Goal: Information Seeking & Learning: Find specific fact

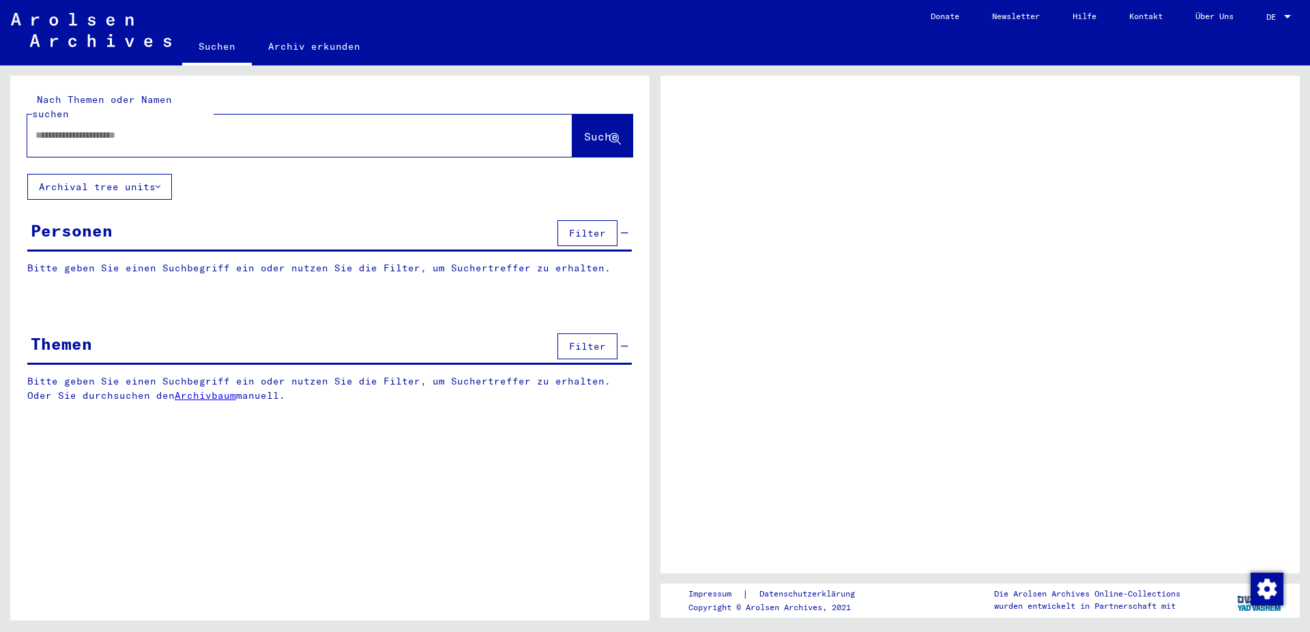
click at [1138, 136] on div at bounding box center [979, 325] width 639 height 498
click at [83, 128] on input "text" at bounding box center [287, 135] width 504 height 14
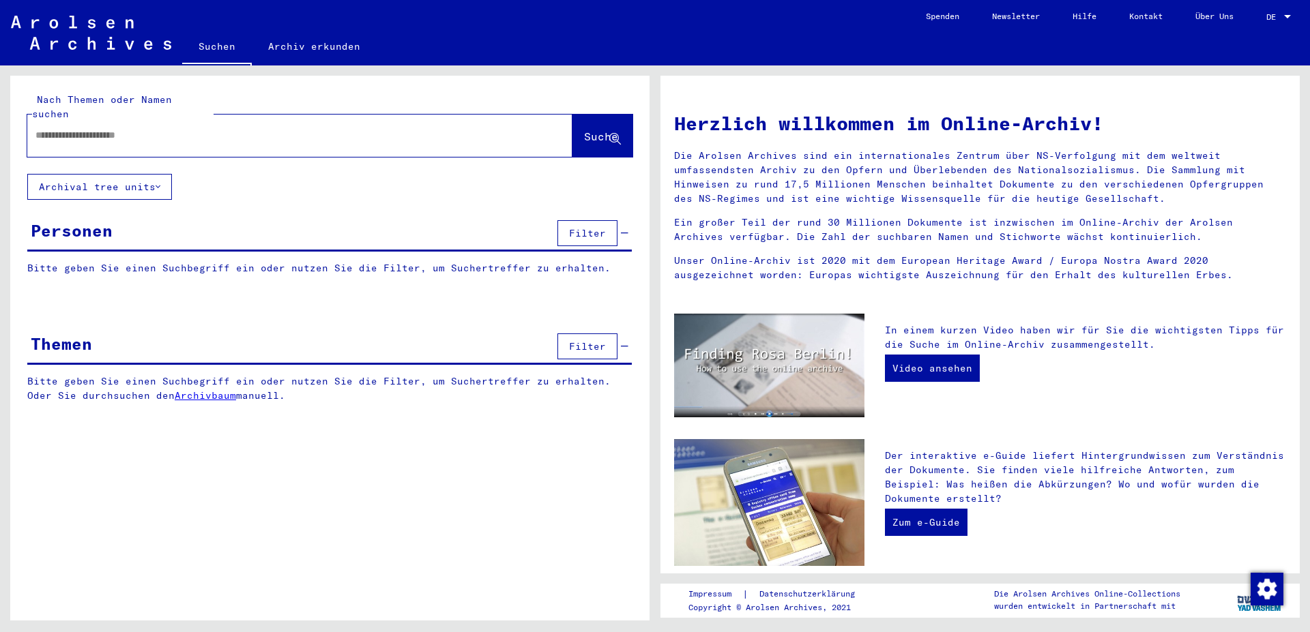
click at [72, 128] on input "text" at bounding box center [283, 135] width 496 height 14
click at [588, 115] on button "Suche" at bounding box center [602, 136] width 60 height 42
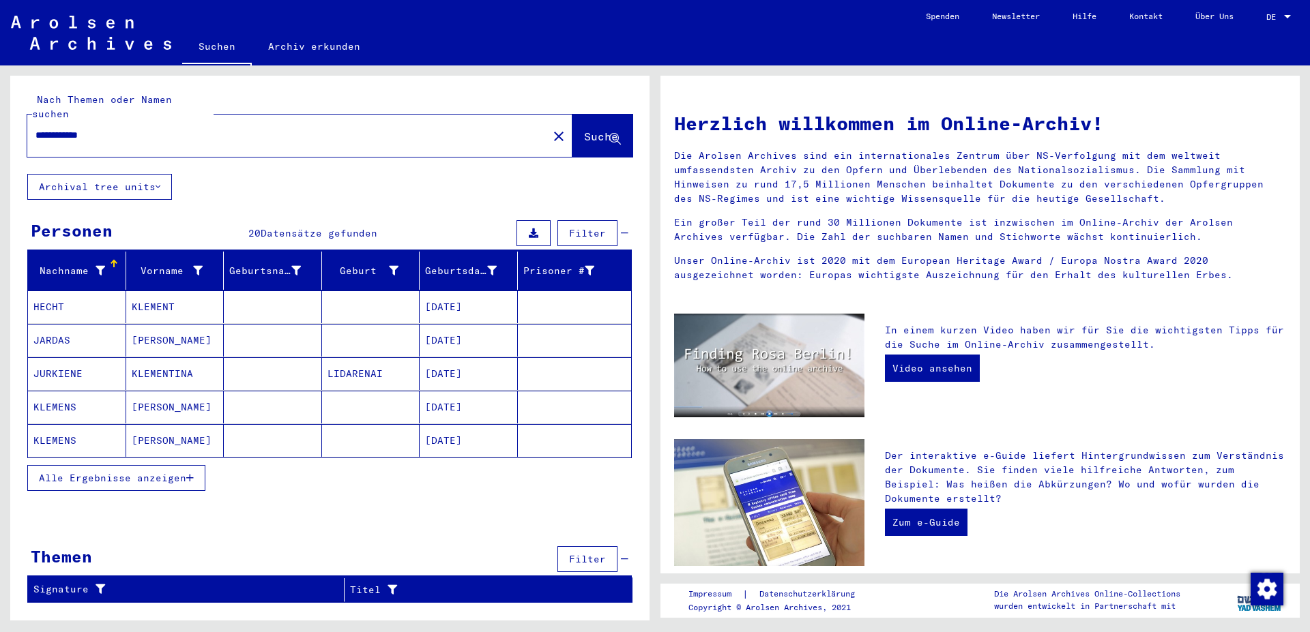
click at [127, 472] on span "Alle Ergebnisse anzeigen" at bounding box center [112, 478] width 147 height 12
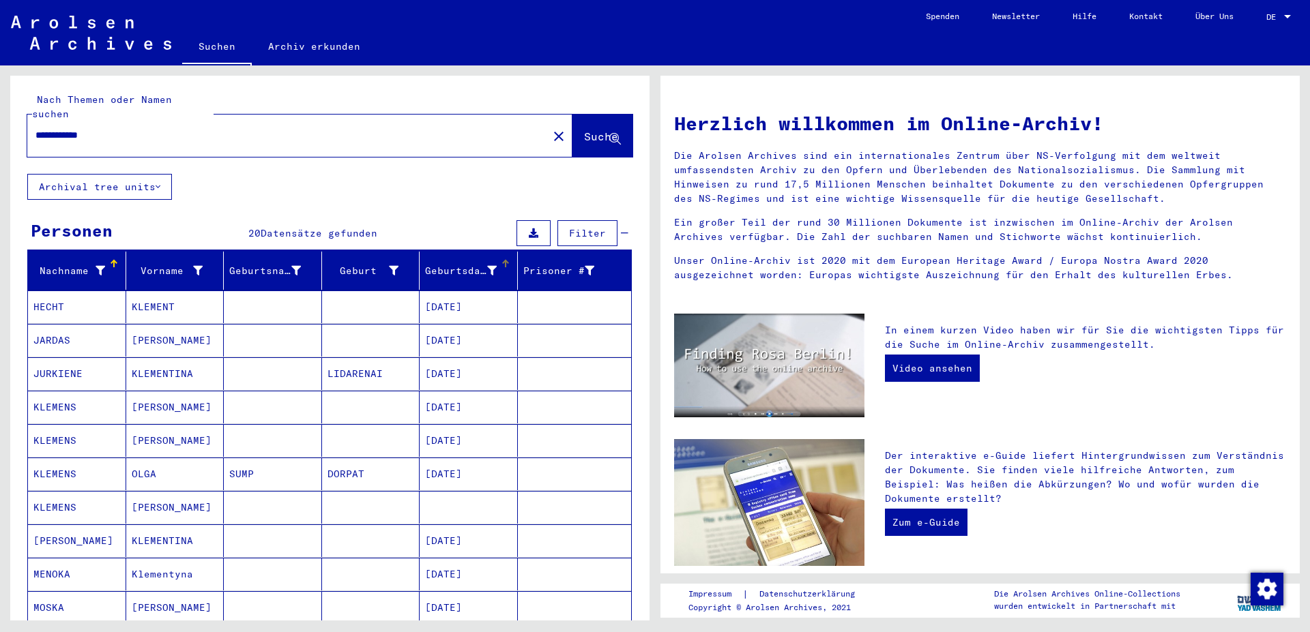
click at [501, 260] on div at bounding box center [505, 264] width 8 height 8
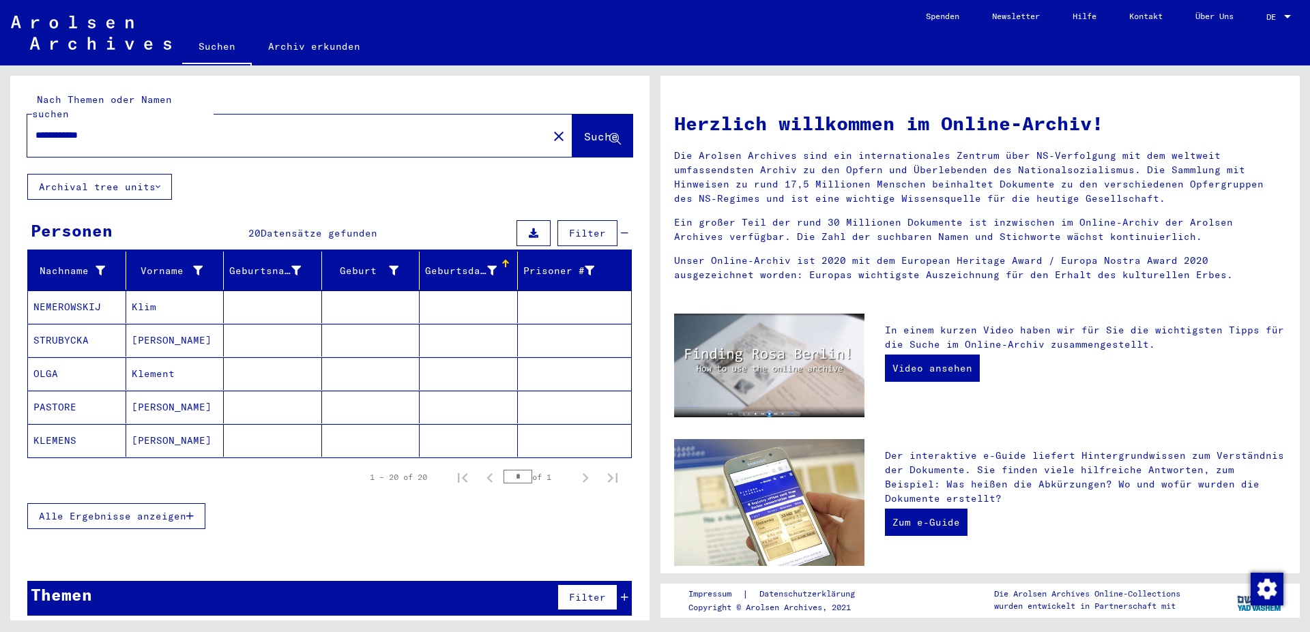
click at [44, 424] on mat-cell "KLEMENS" at bounding box center [77, 440] width 98 height 33
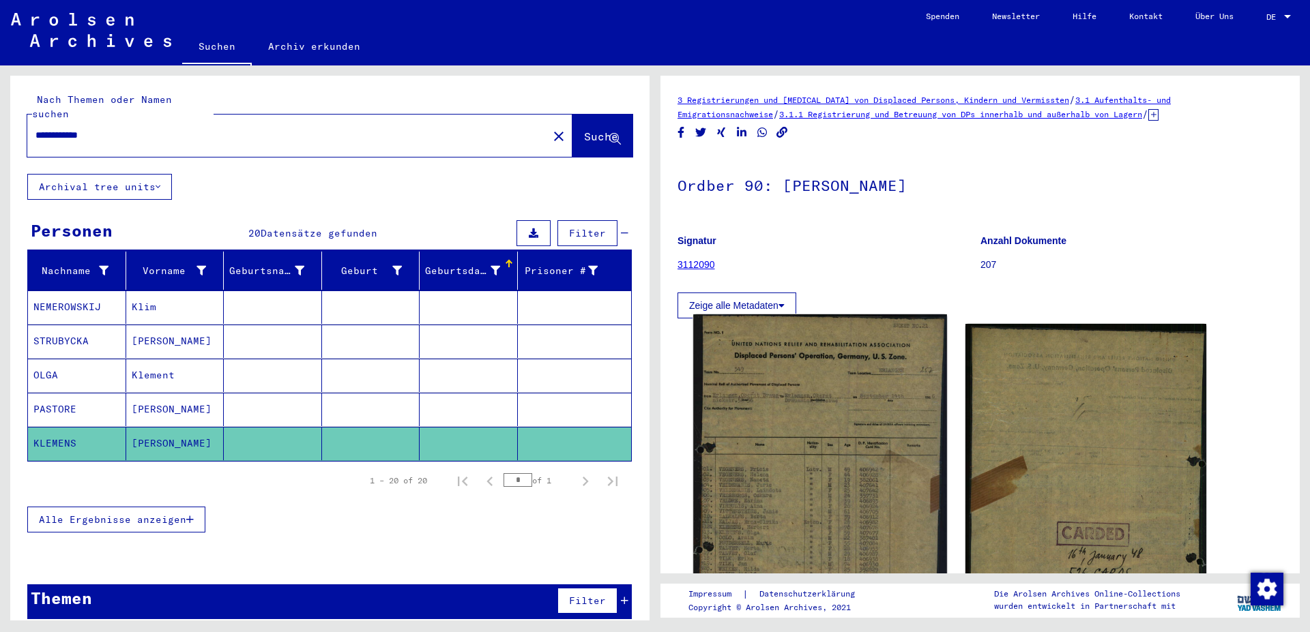
click at [771, 422] on img at bounding box center [819, 500] width 253 height 372
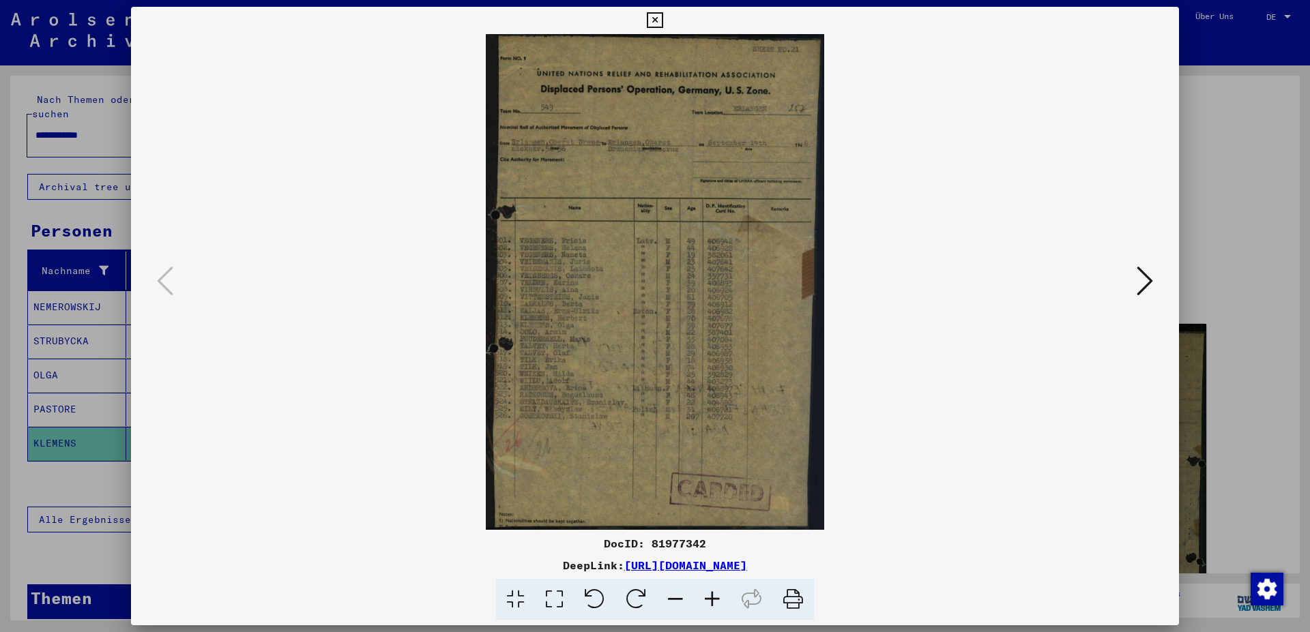
click at [662, 18] on icon at bounding box center [655, 20] width 16 height 16
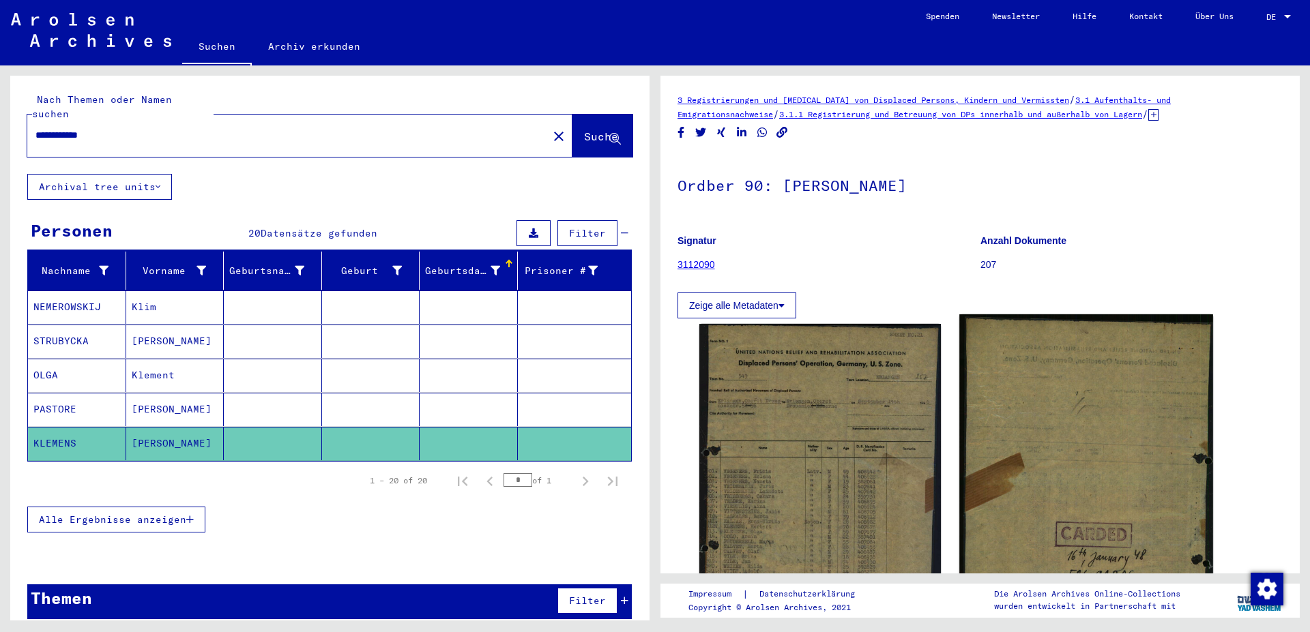
click at [1082, 497] on img at bounding box center [1085, 508] width 253 height 388
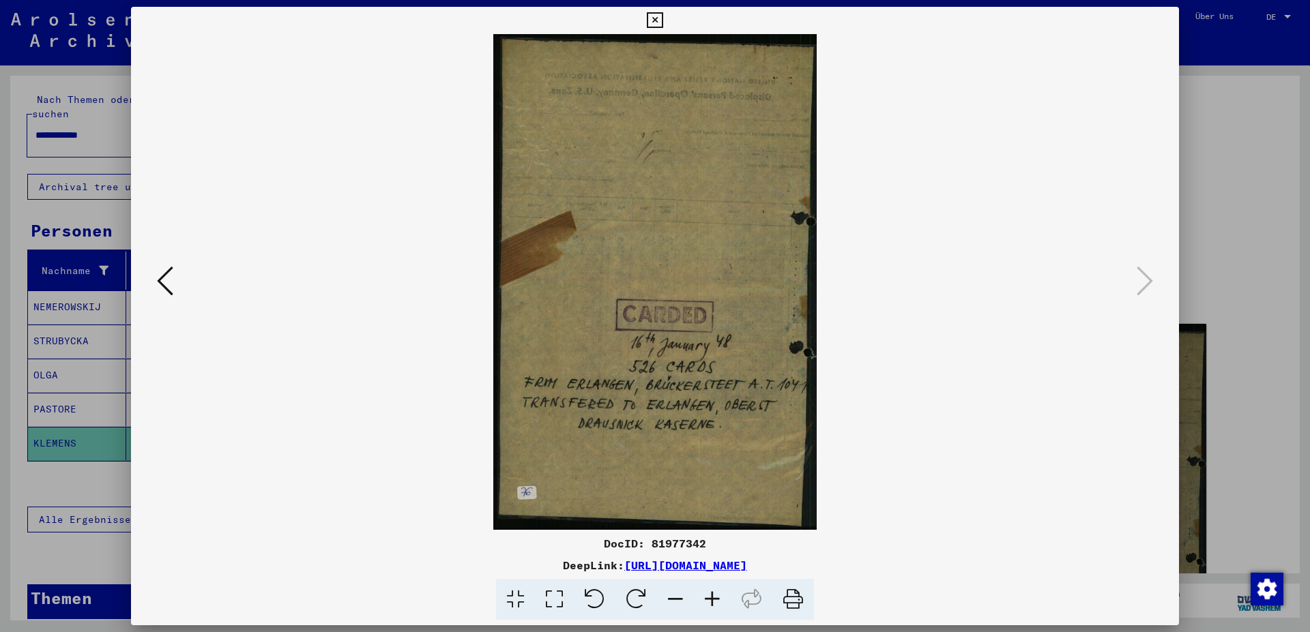
click at [662, 22] on icon at bounding box center [655, 20] width 16 height 16
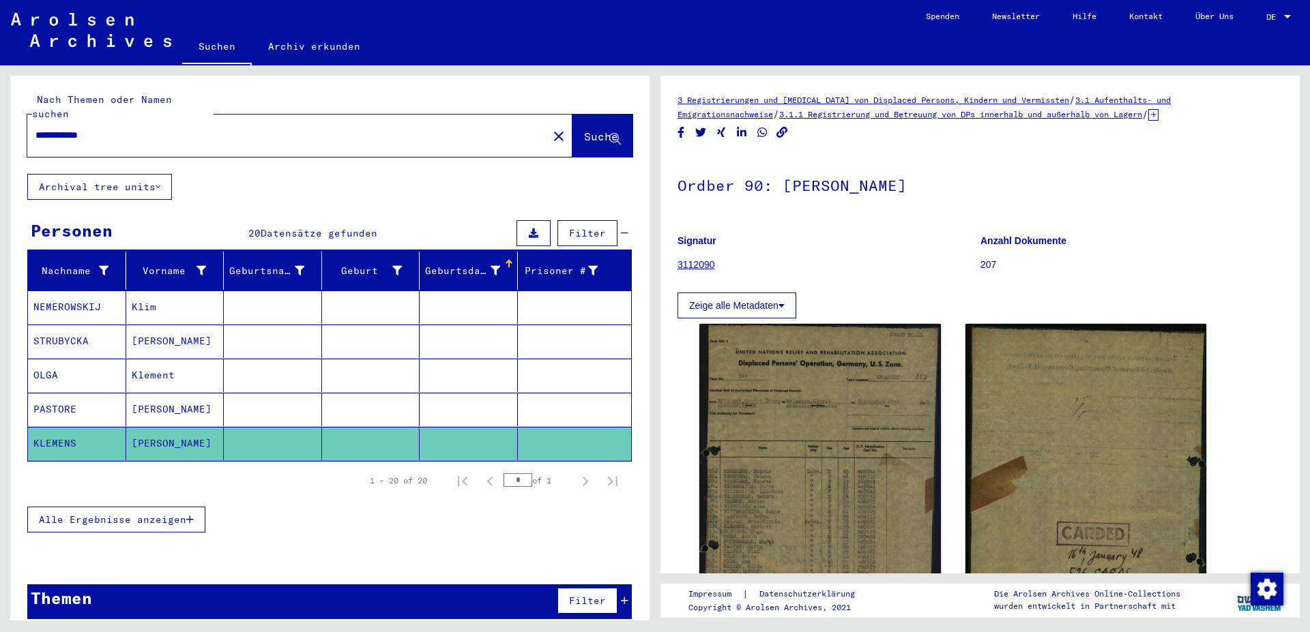
drag, startPoint x: 120, startPoint y: 119, endPoint x: 0, endPoint y: 119, distance: 120.0
click at [35, 128] on input "**********" at bounding box center [287, 135] width 504 height 14
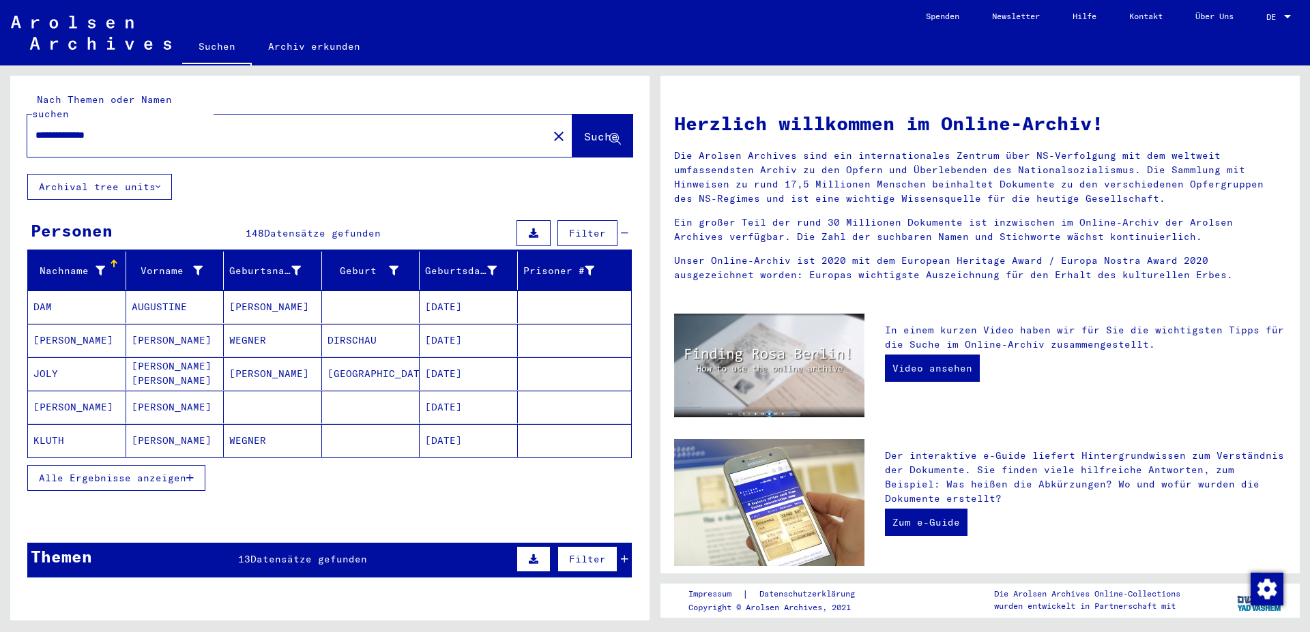
click at [101, 472] on span "Alle Ergebnisse anzeigen" at bounding box center [112, 478] width 147 height 12
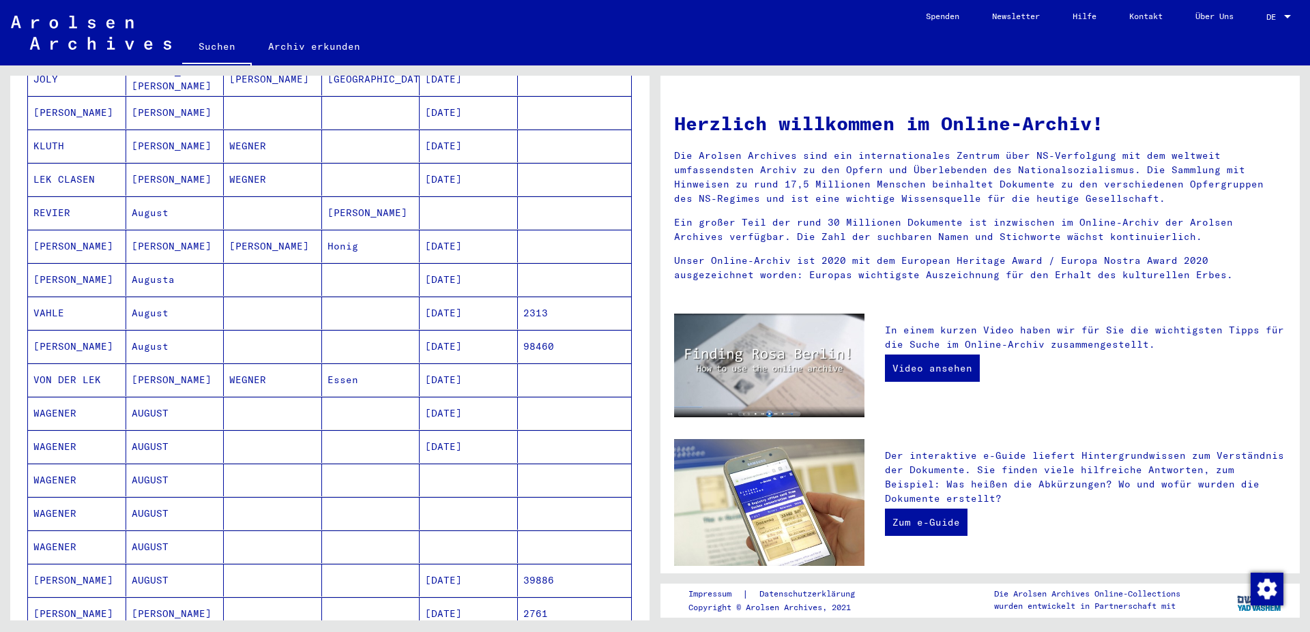
scroll to position [442, 0]
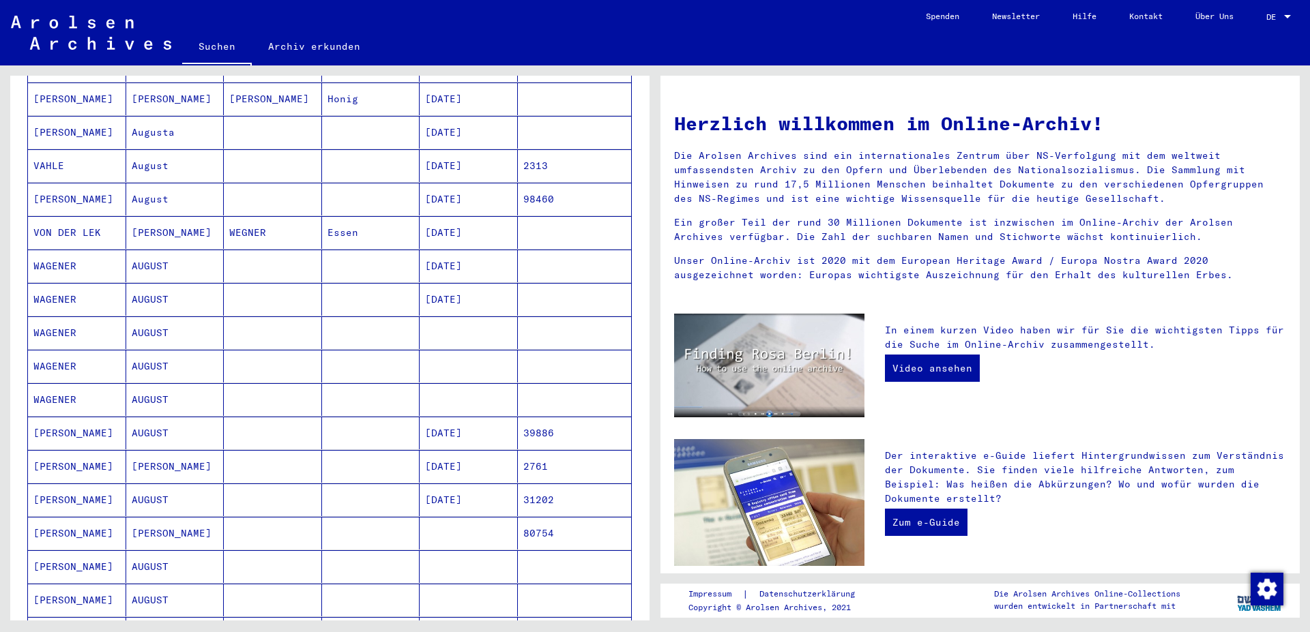
click at [454, 450] on mat-cell "[DATE]" at bounding box center [468, 466] width 98 height 33
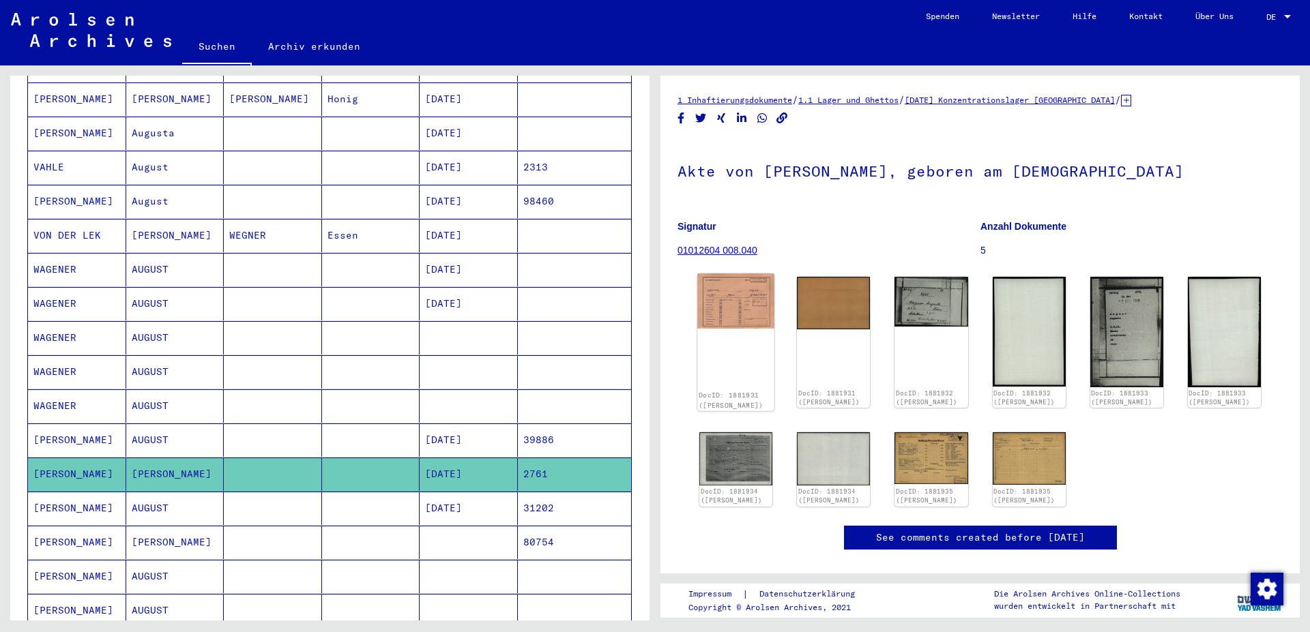
click at [741, 329] on div "DocID: 1881931 ([PERSON_NAME])" at bounding box center [735, 342] width 77 height 138
click at [743, 301] on img at bounding box center [735, 300] width 77 height 55
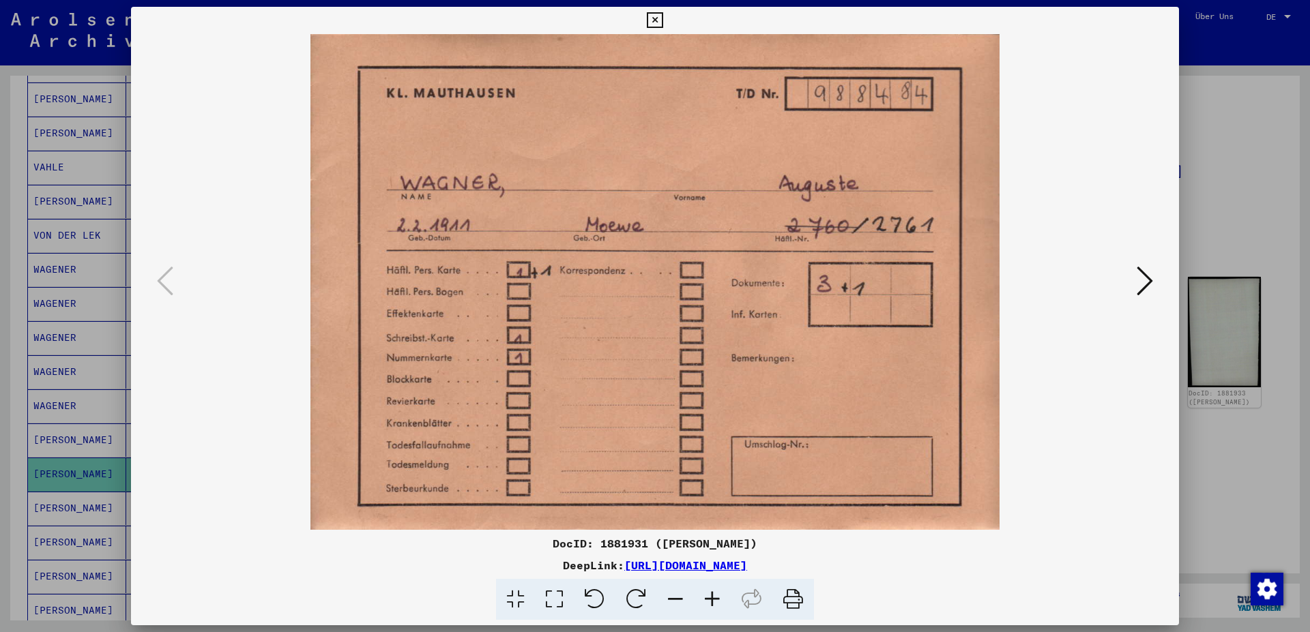
click at [1146, 286] on icon at bounding box center [1144, 281] width 16 height 33
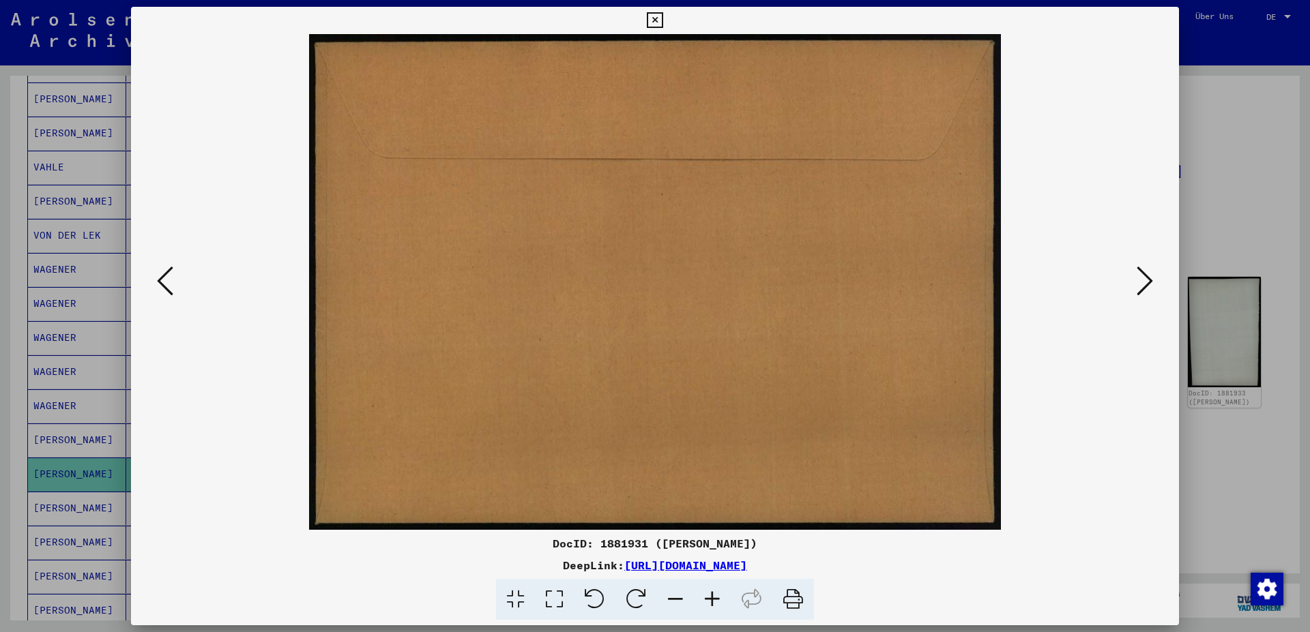
click at [1146, 286] on icon at bounding box center [1144, 281] width 16 height 33
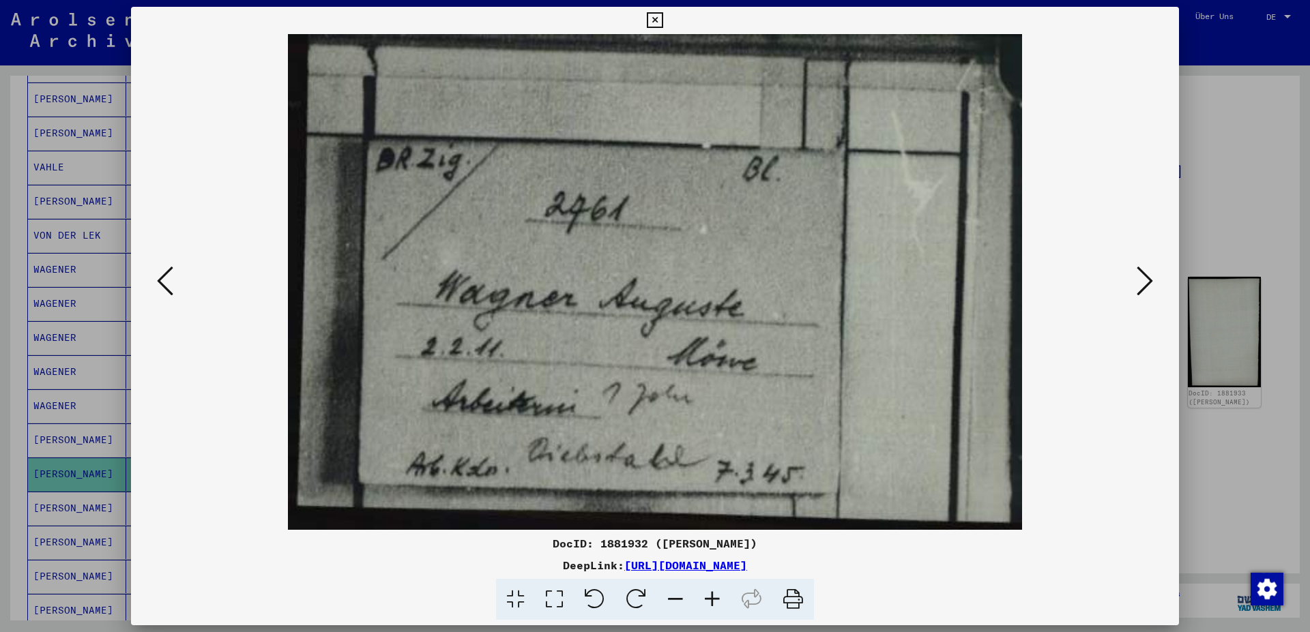
click at [1147, 284] on icon at bounding box center [1144, 281] width 16 height 33
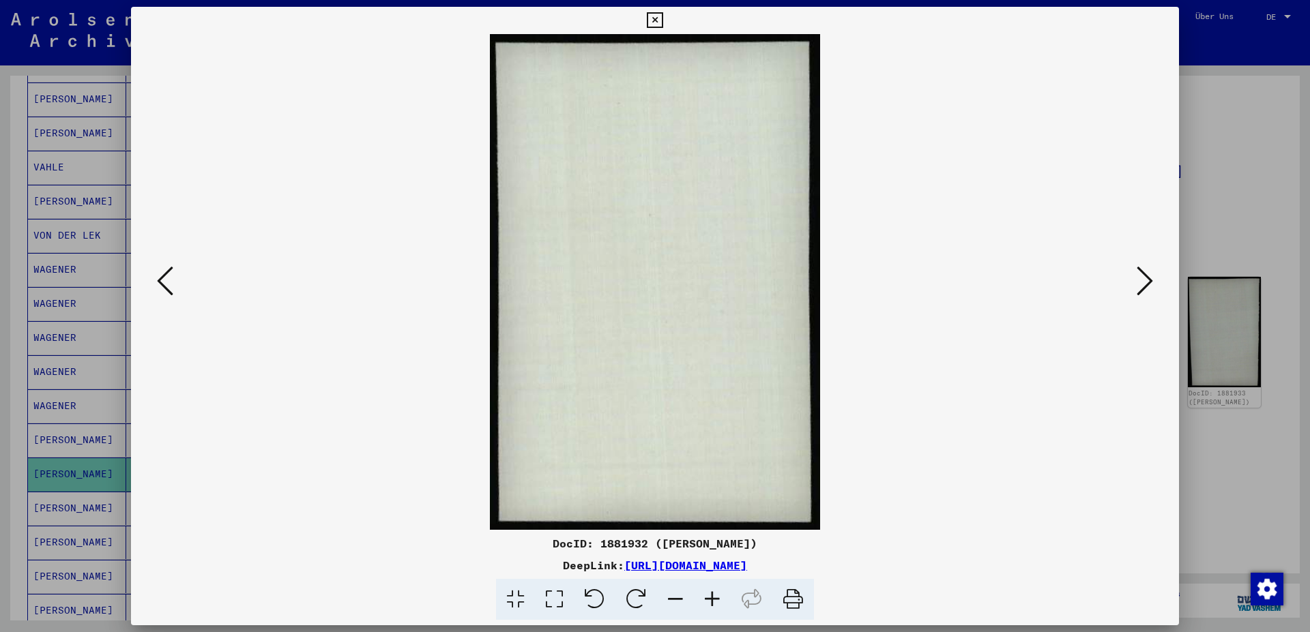
click at [1147, 284] on icon at bounding box center [1144, 281] width 16 height 33
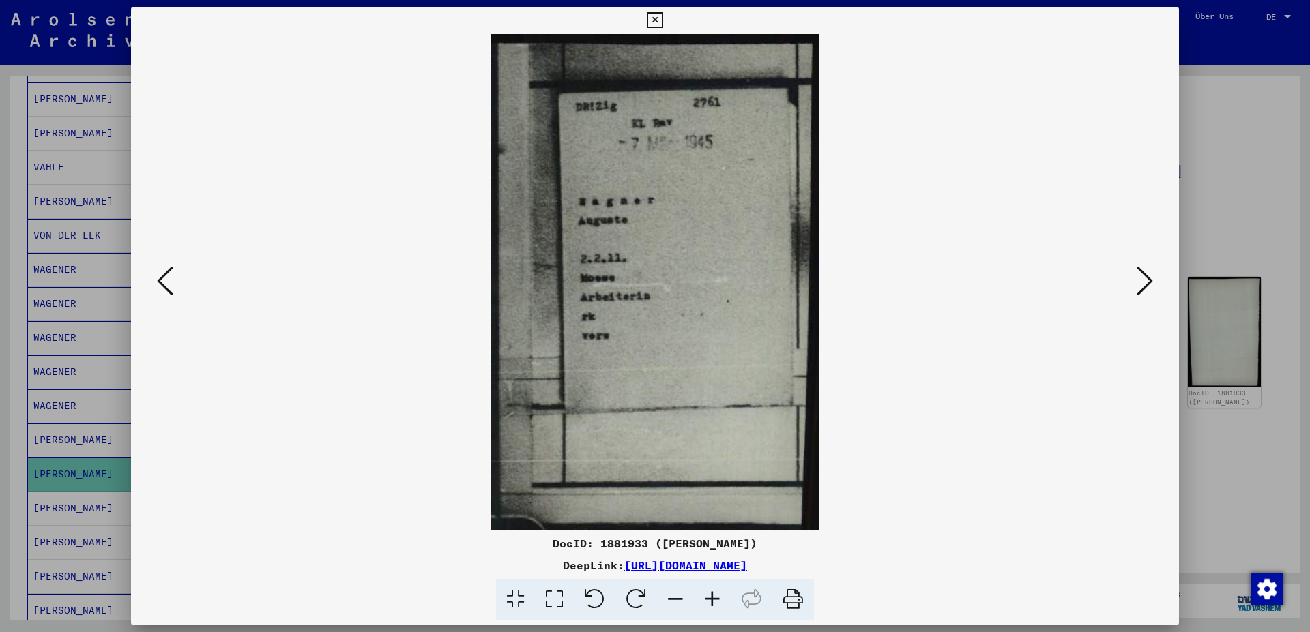
click at [1147, 284] on icon at bounding box center [1144, 281] width 16 height 33
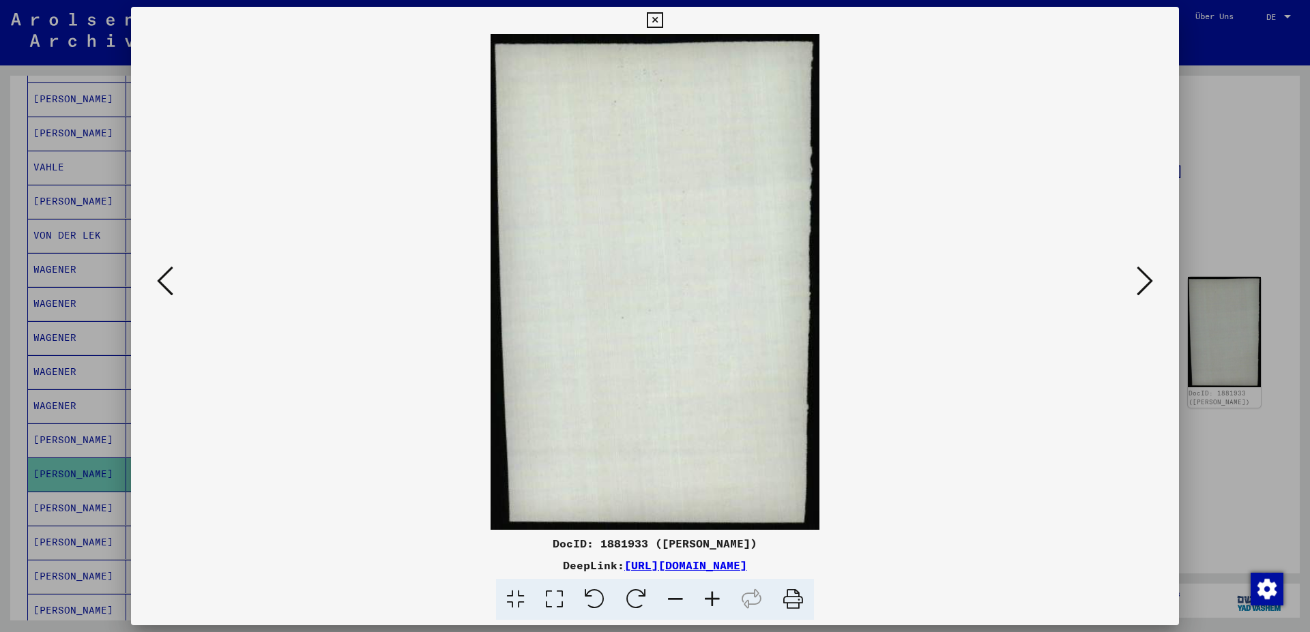
click at [1147, 284] on icon at bounding box center [1144, 281] width 16 height 33
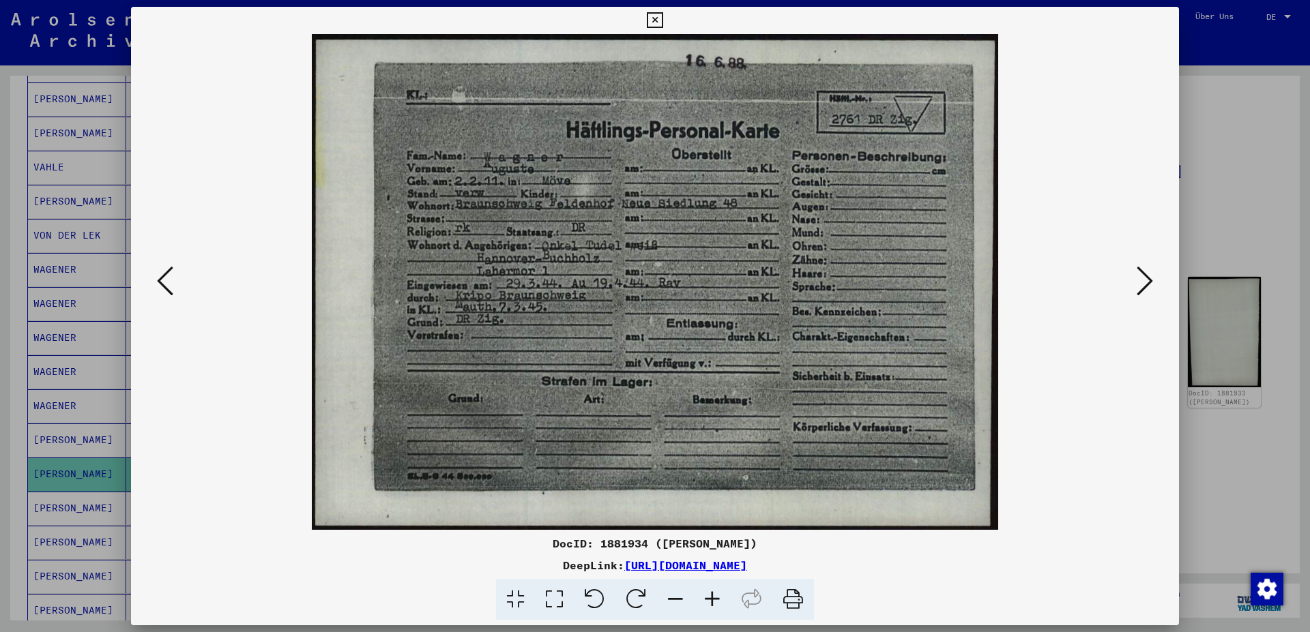
click at [1147, 282] on icon at bounding box center [1144, 281] width 16 height 33
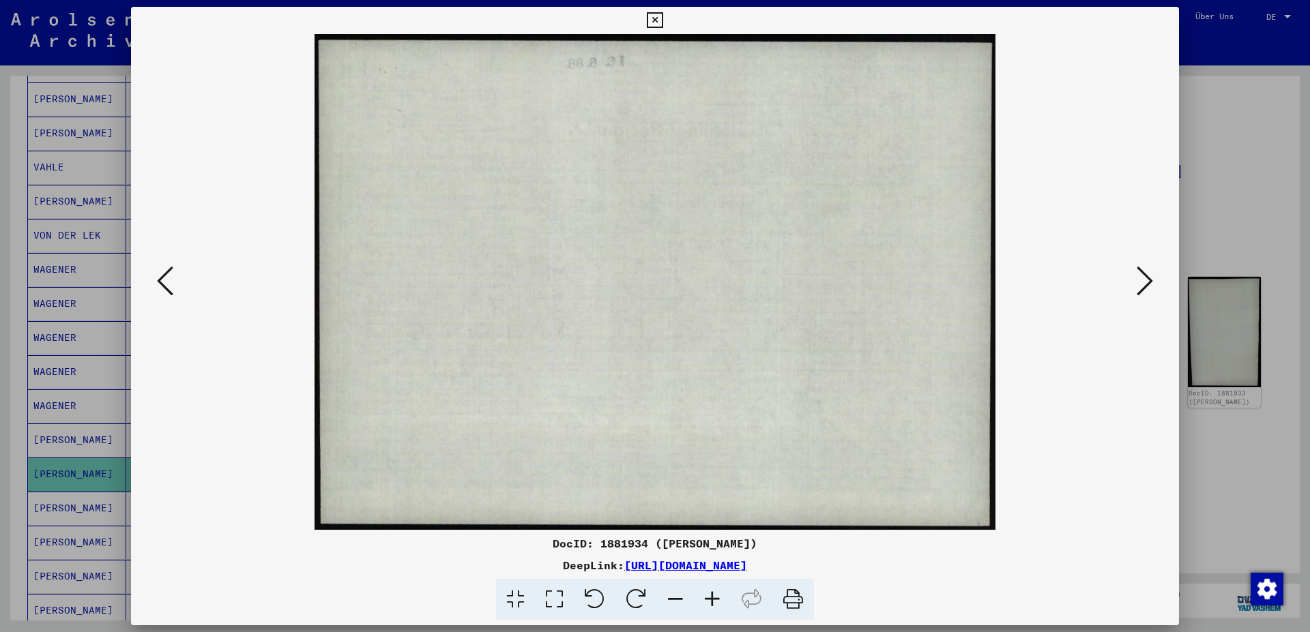
click at [1147, 282] on icon at bounding box center [1144, 281] width 16 height 33
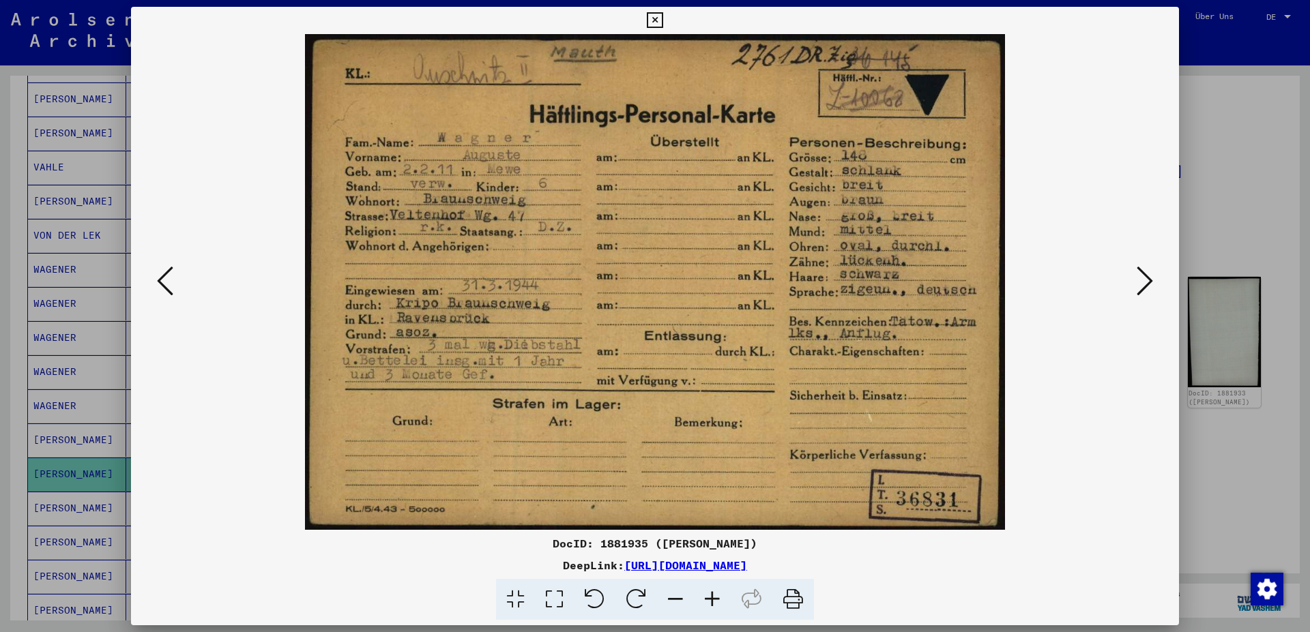
click at [1147, 282] on icon at bounding box center [1144, 281] width 16 height 33
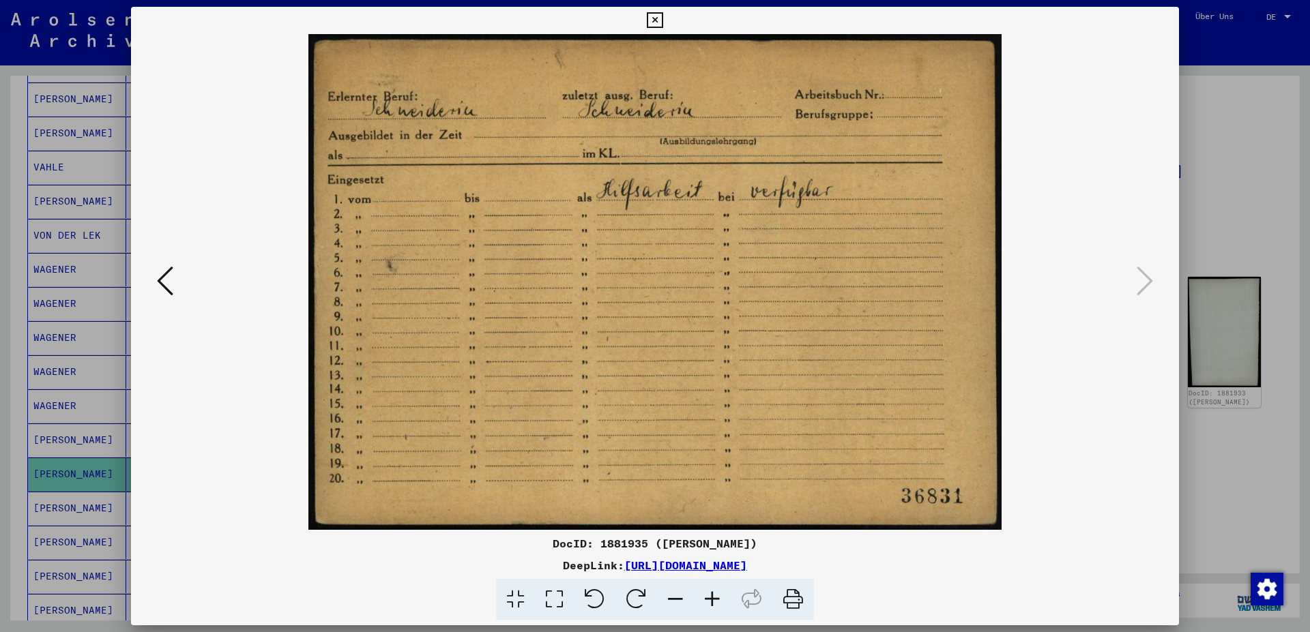
click at [662, 17] on icon at bounding box center [655, 20] width 16 height 16
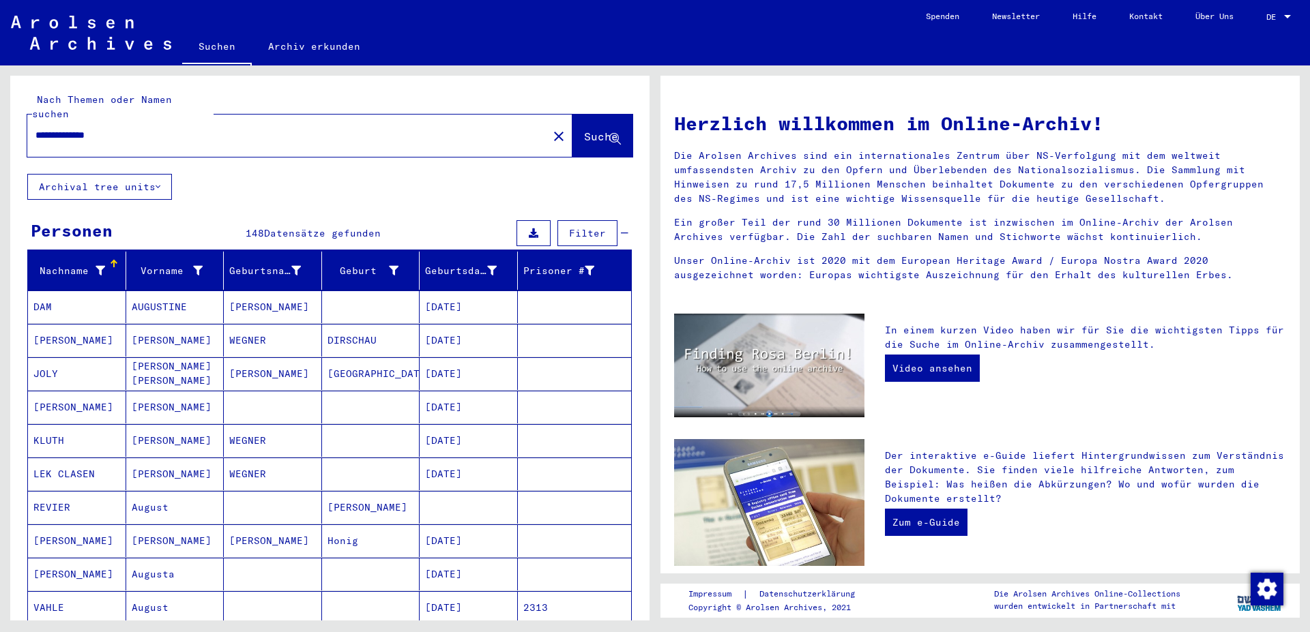
drag, startPoint x: 74, startPoint y: 121, endPoint x: 0, endPoint y: 121, distance: 74.3
click at [35, 128] on input "**********" at bounding box center [283, 135] width 496 height 14
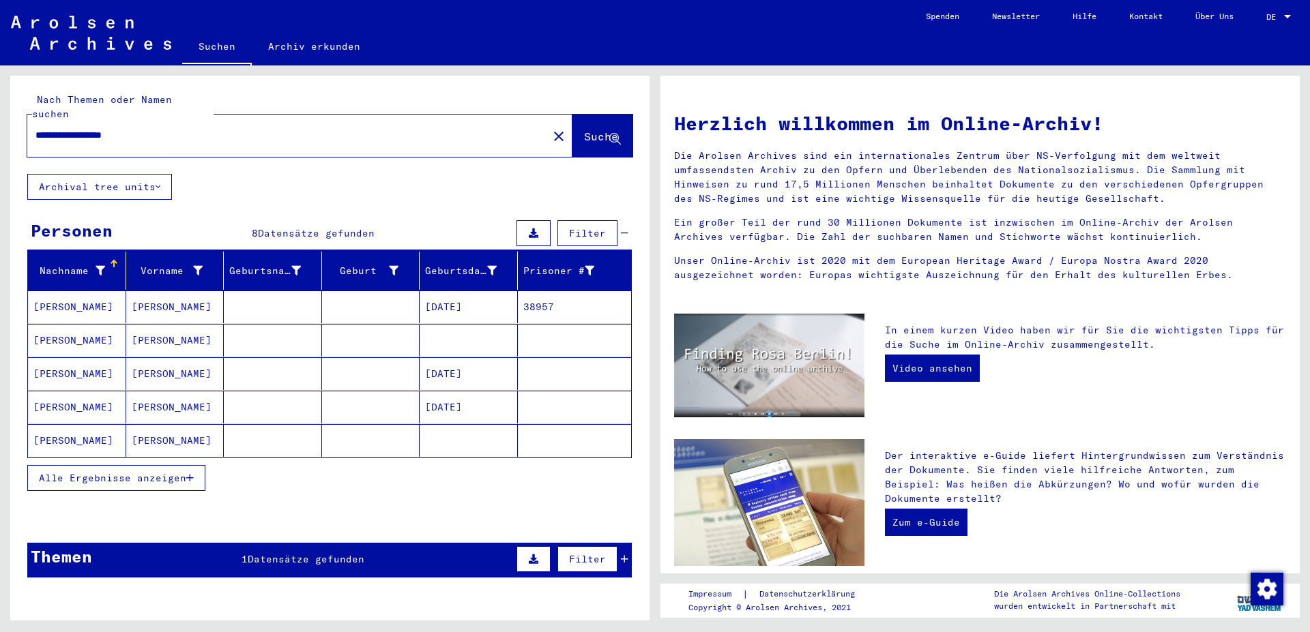
click at [46, 359] on mat-cell "[PERSON_NAME]" at bounding box center [77, 373] width 98 height 33
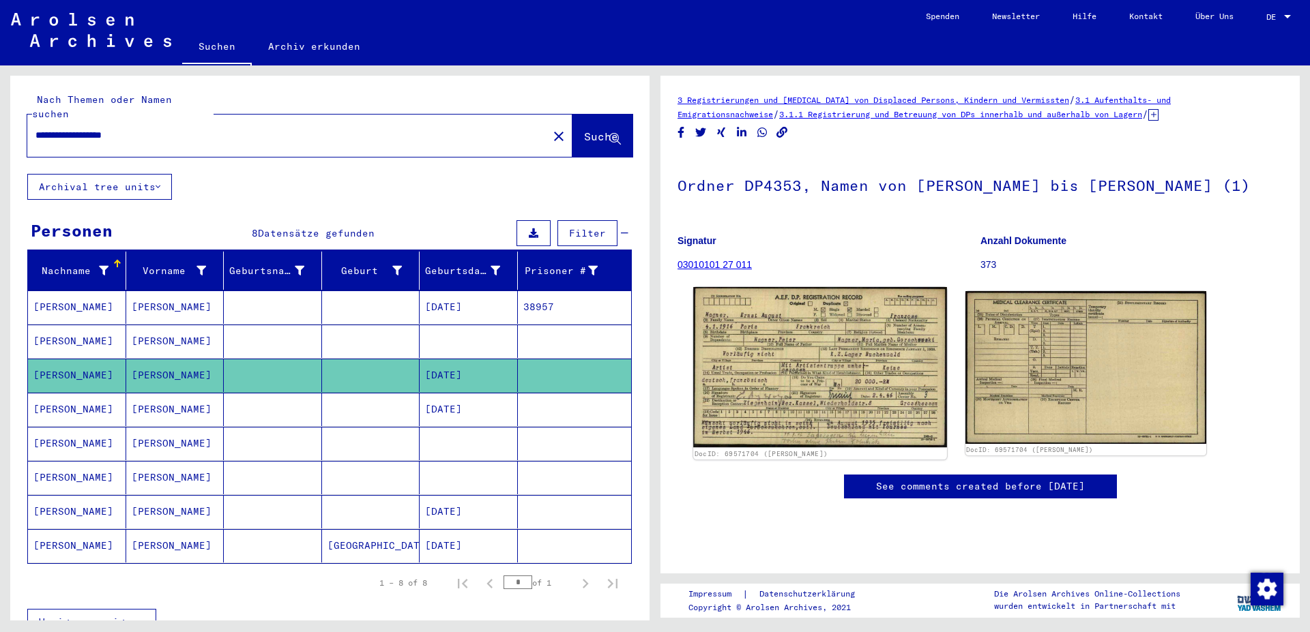
click at [825, 377] on img at bounding box center [819, 367] width 253 height 160
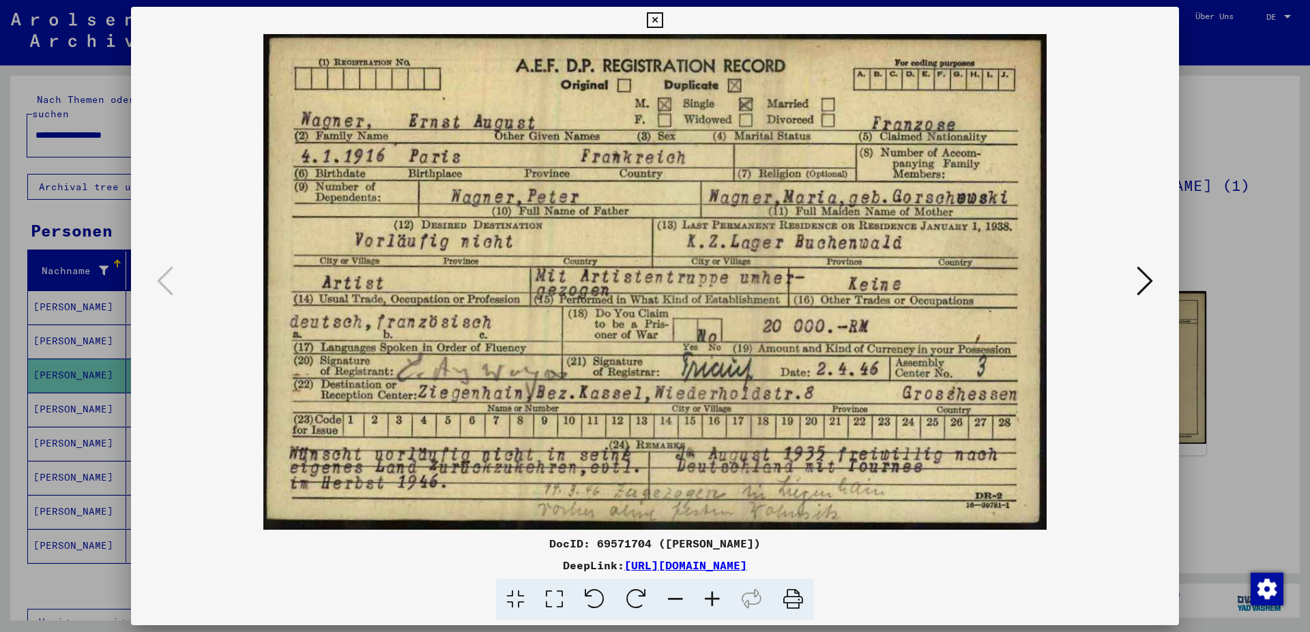
click at [1140, 283] on icon at bounding box center [1144, 281] width 16 height 33
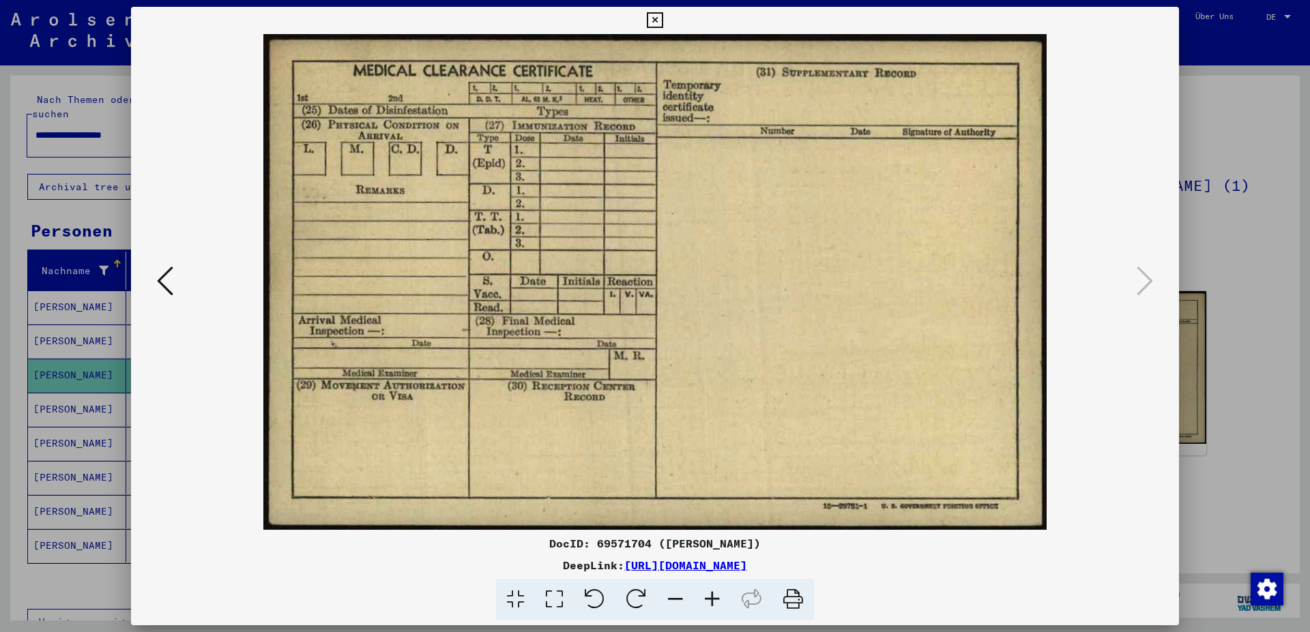
click at [662, 22] on icon at bounding box center [655, 20] width 16 height 16
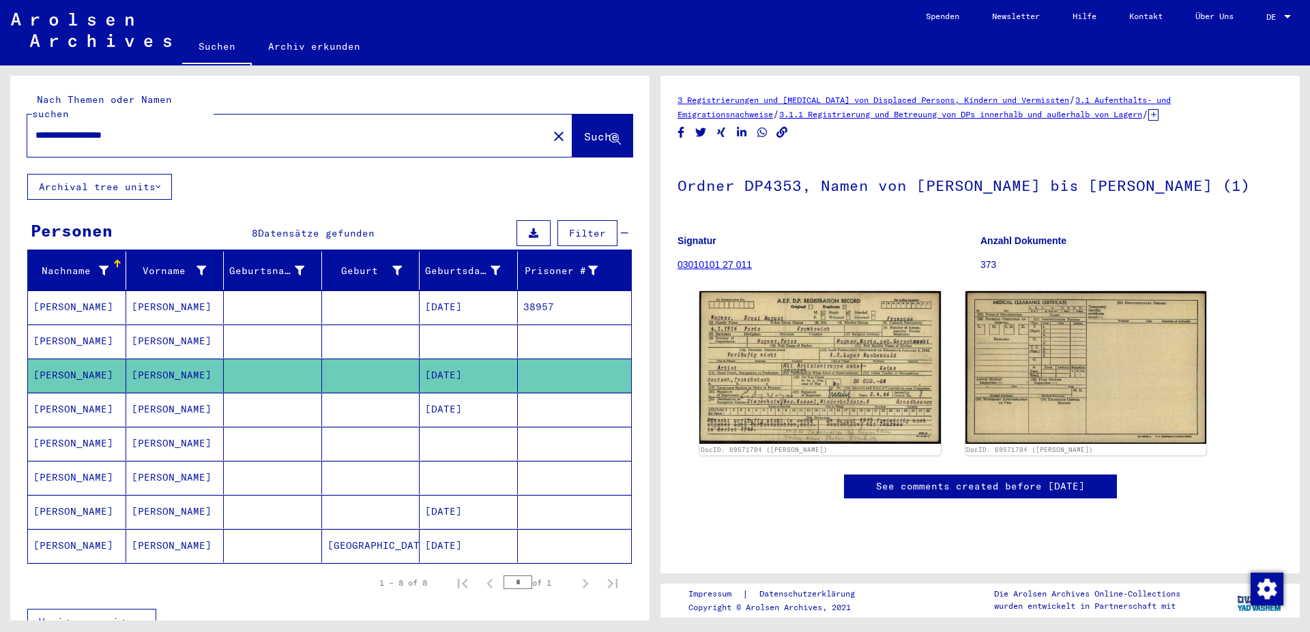
click at [64, 395] on mat-cell "[PERSON_NAME]" at bounding box center [77, 409] width 98 height 33
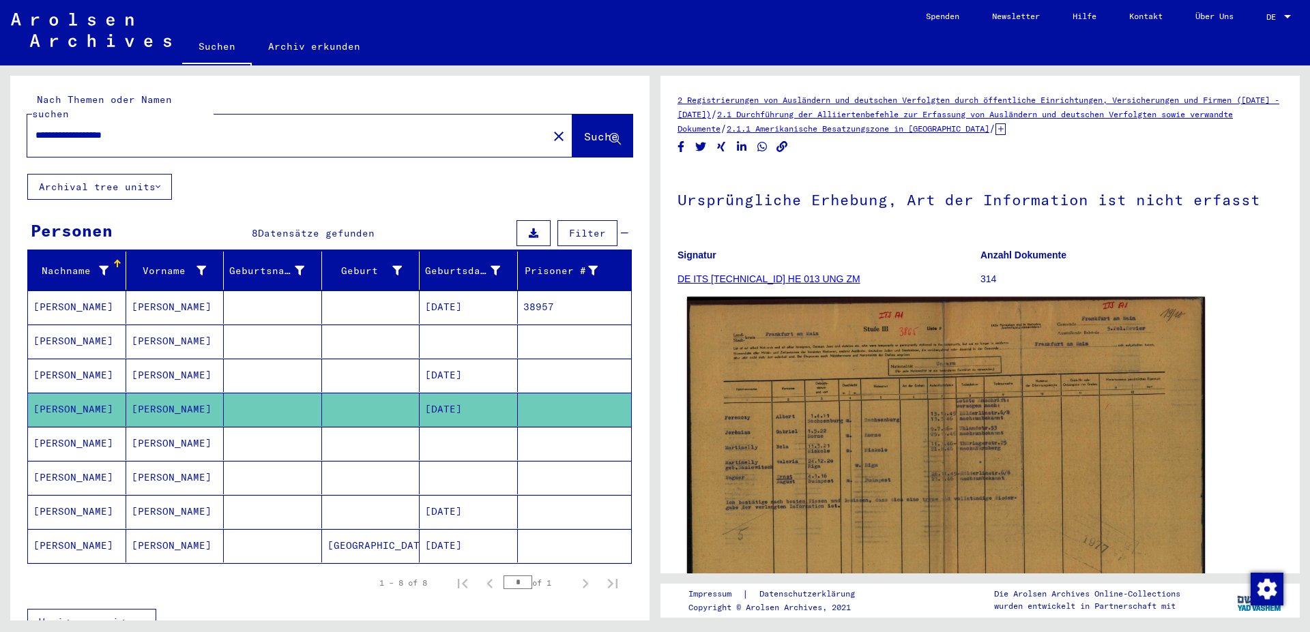
click at [915, 405] on img at bounding box center [946, 473] width 518 height 353
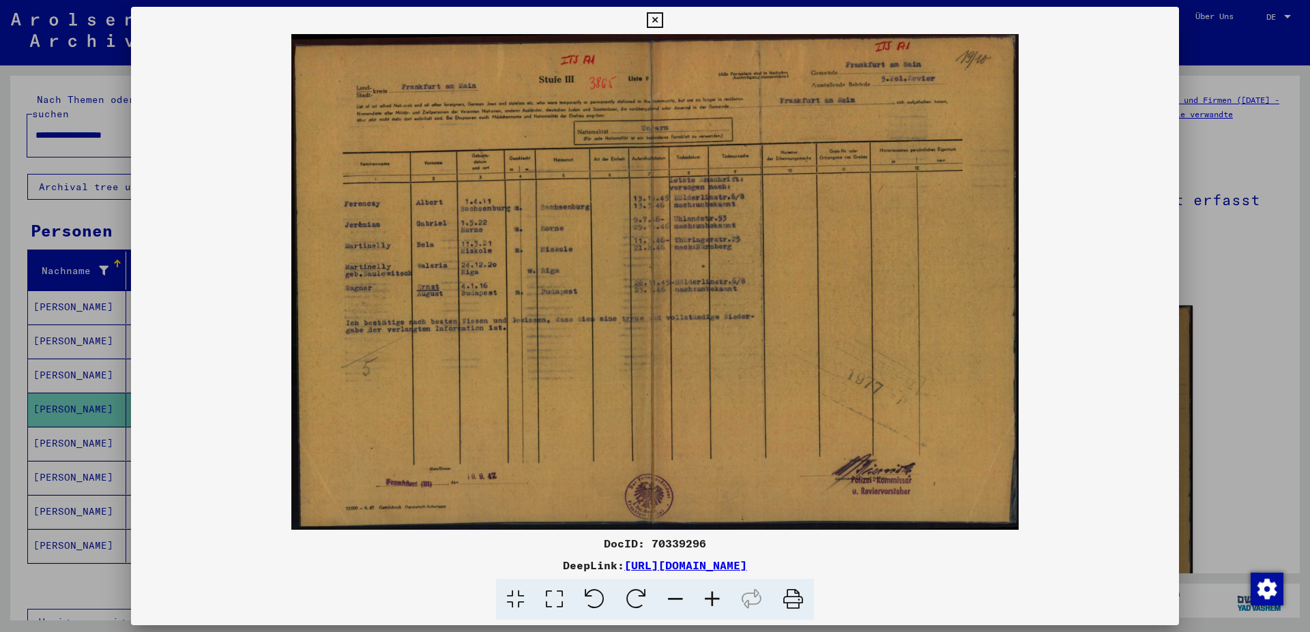
click at [662, 18] on icon at bounding box center [655, 20] width 16 height 16
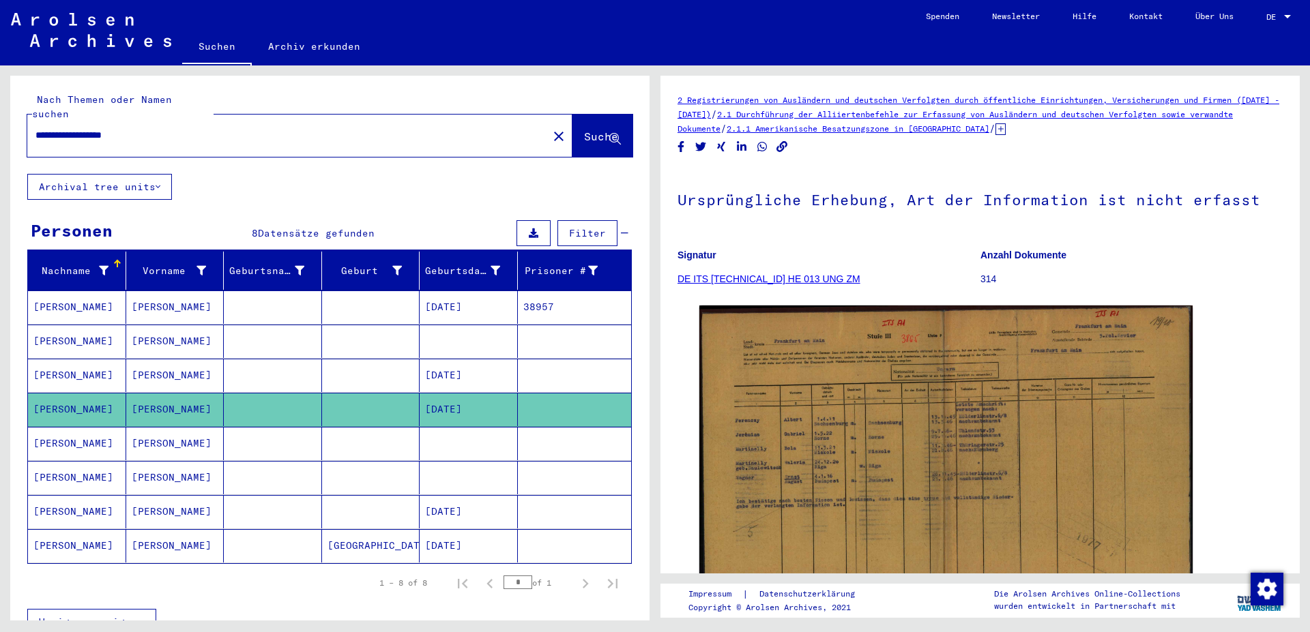
click at [57, 430] on mat-cell "[PERSON_NAME]" at bounding box center [77, 443] width 98 height 33
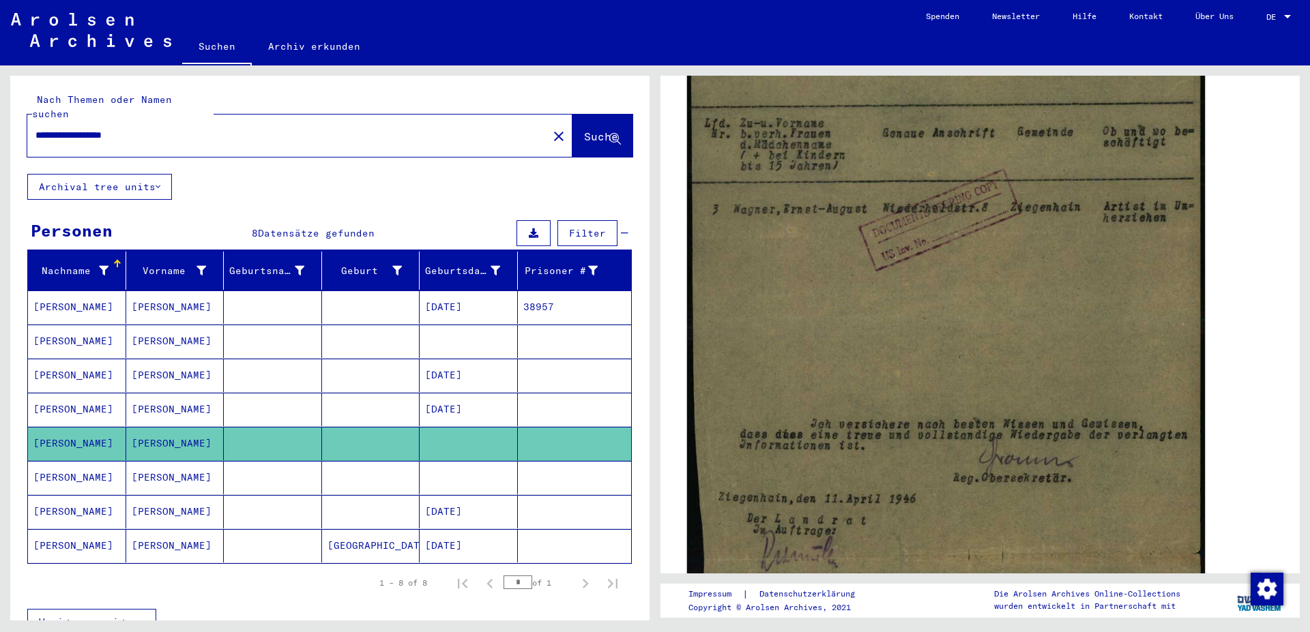
scroll to position [442, 0]
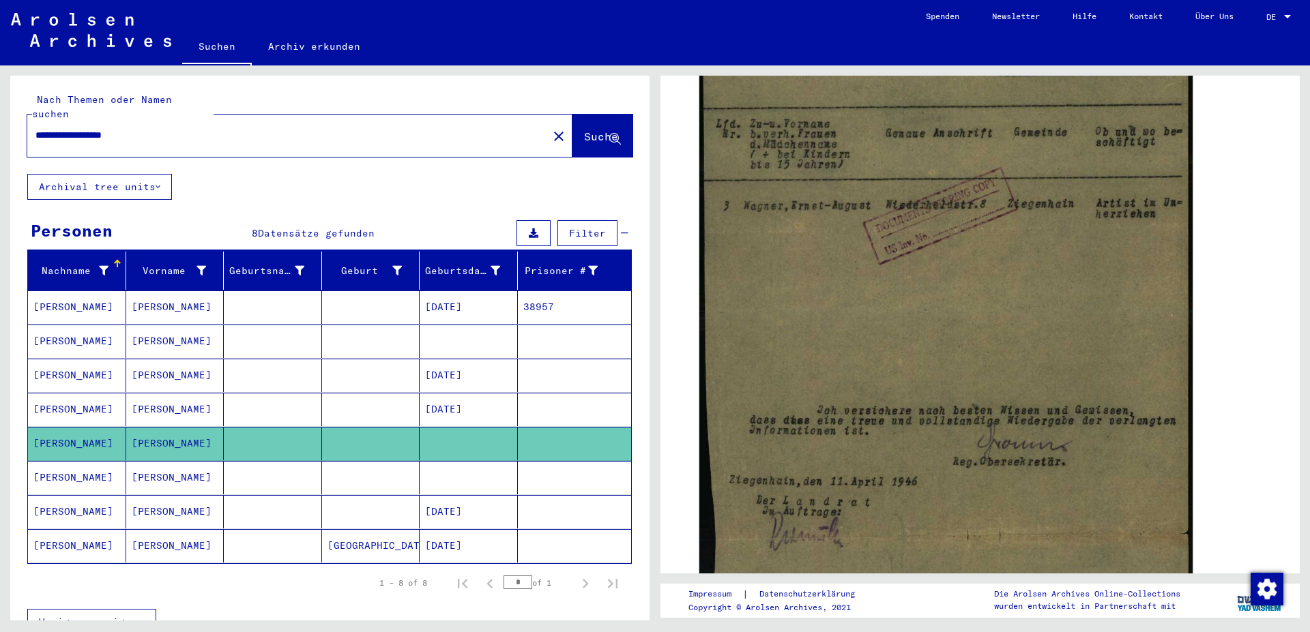
click at [71, 465] on mat-cell "[PERSON_NAME]" at bounding box center [77, 477] width 98 height 33
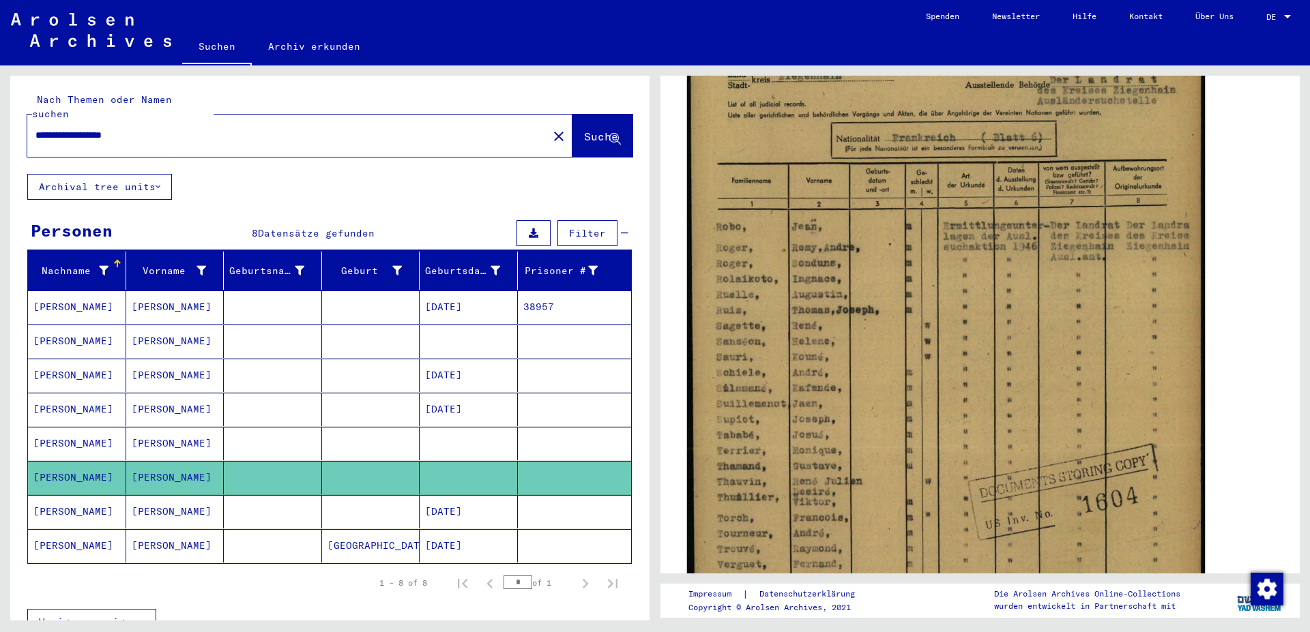
scroll to position [442, 0]
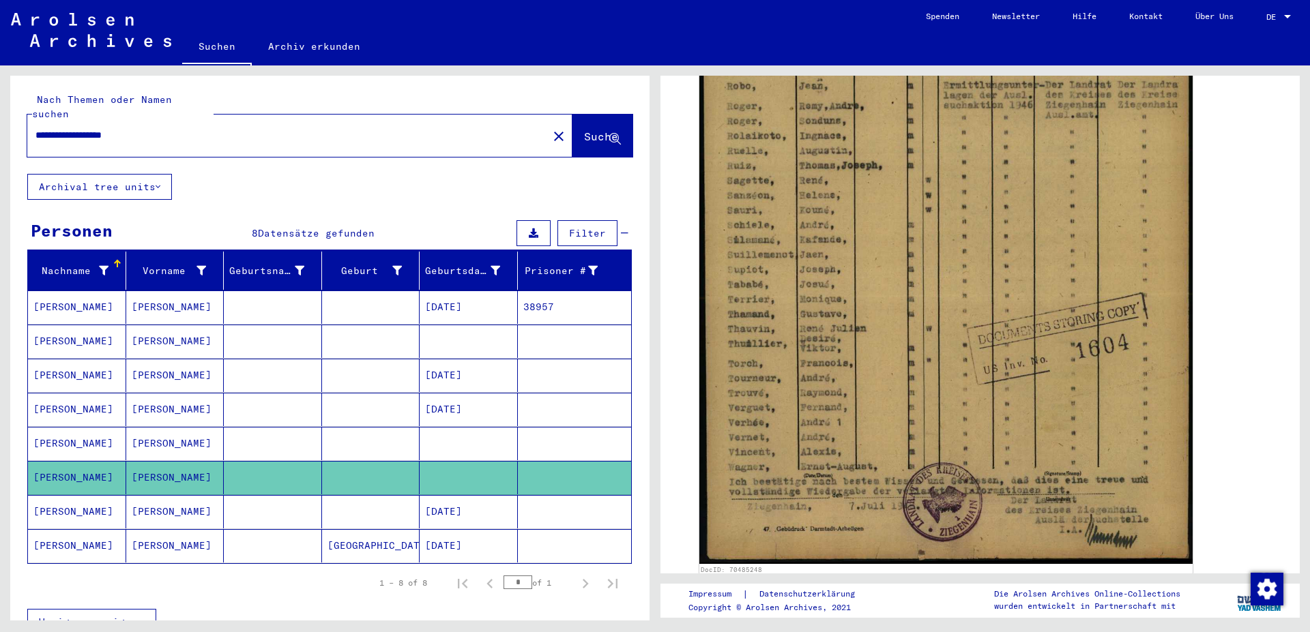
click at [91, 529] on mat-cell "[PERSON_NAME]" at bounding box center [77, 545] width 98 height 33
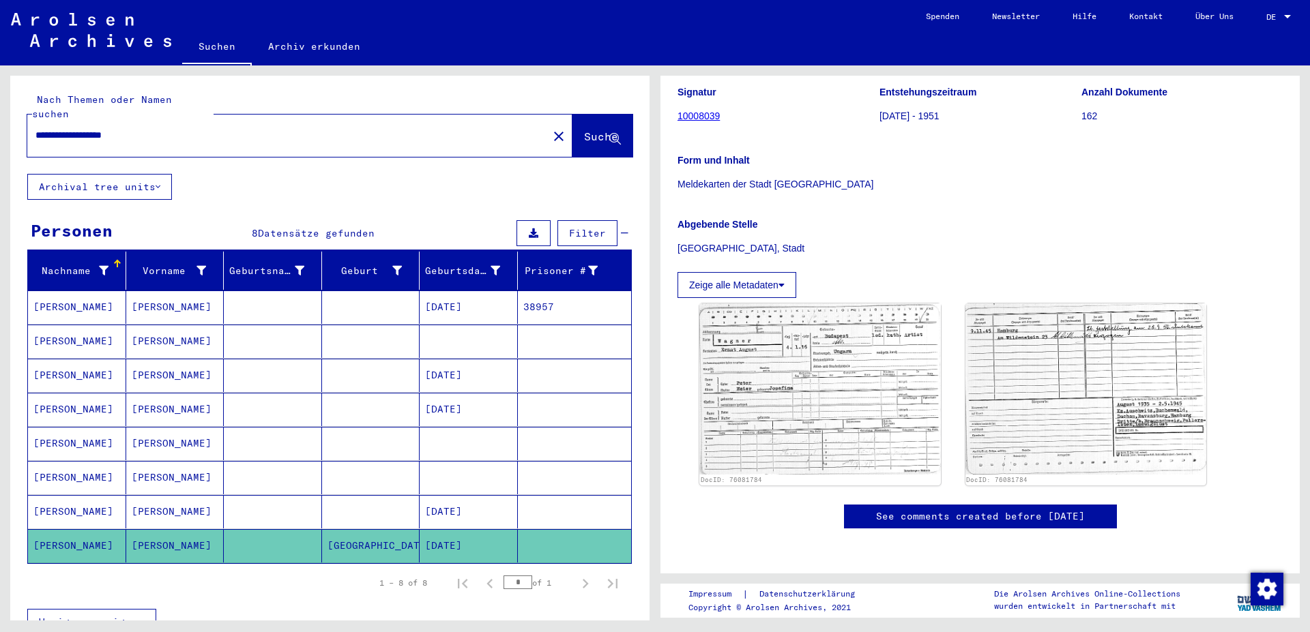
scroll to position [298, 0]
click at [790, 299] on img at bounding box center [819, 388] width 253 height 179
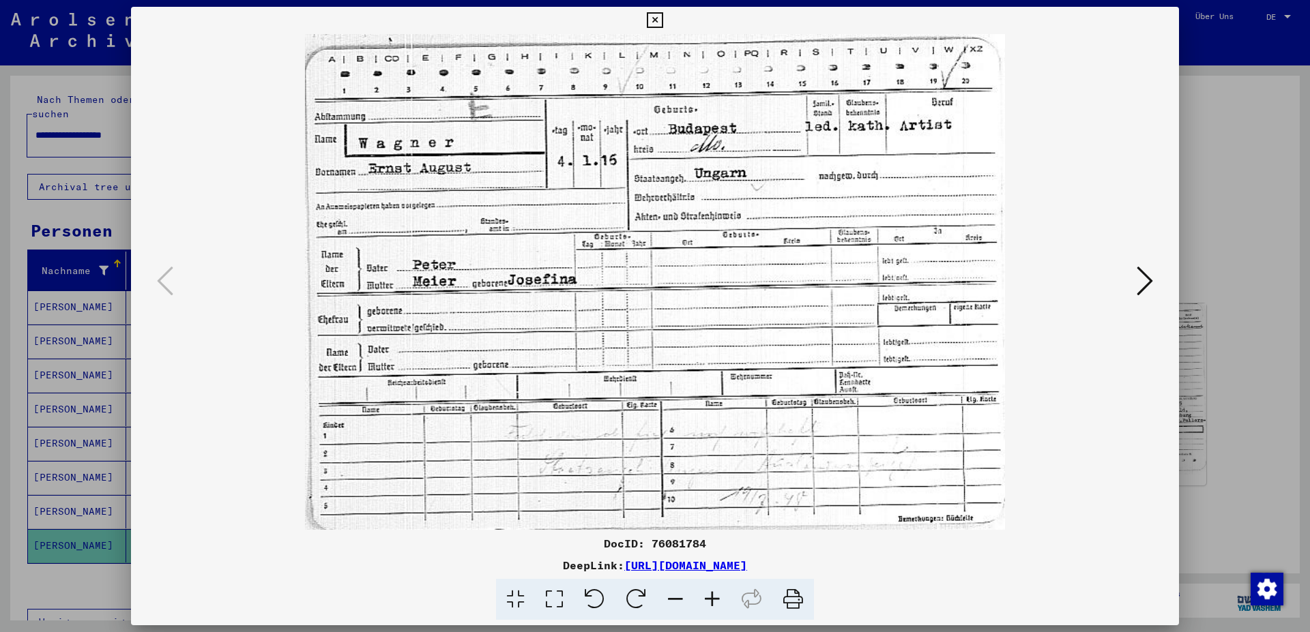
click at [1153, 282] on icon at bounding box center [1144, 281] width 16 height 33
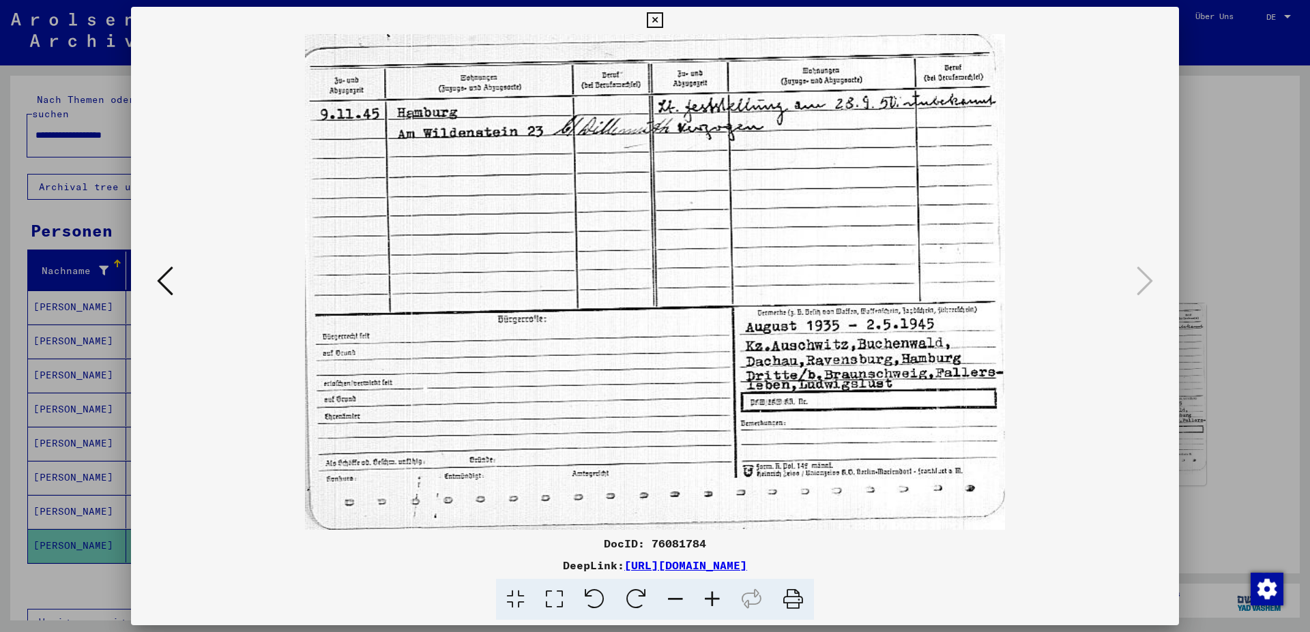
click at [662, 16] on icon at bounding box center [655, 20] width 16 height 16
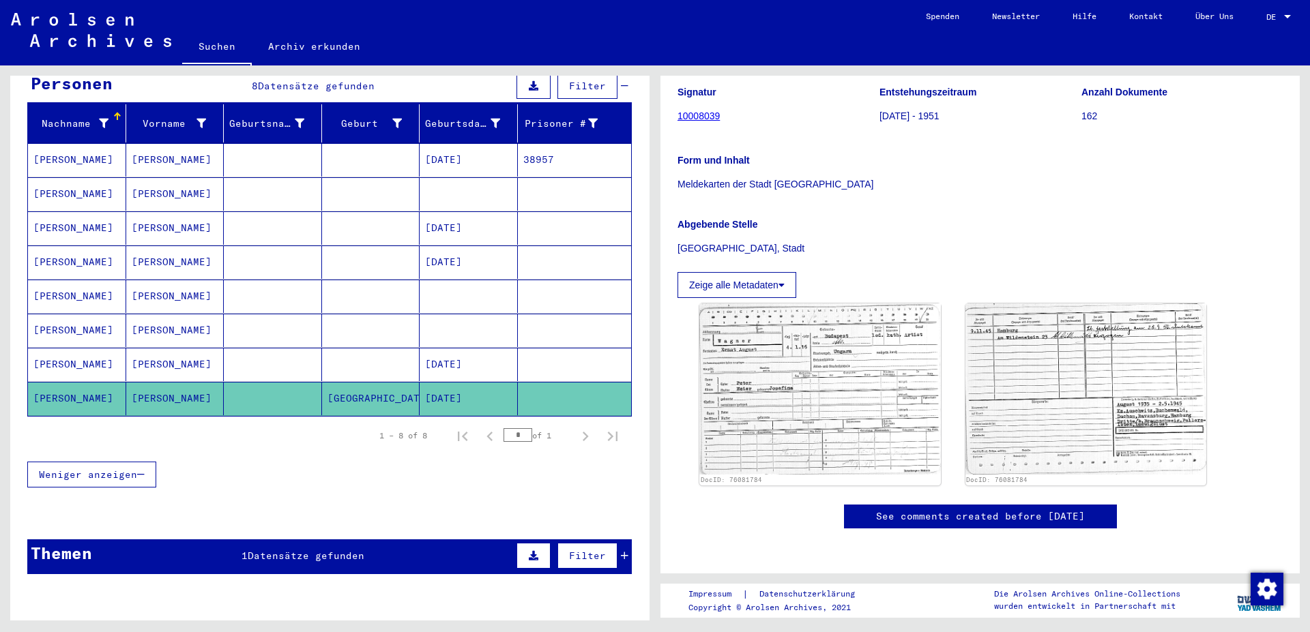
scroll to position [0, 0]
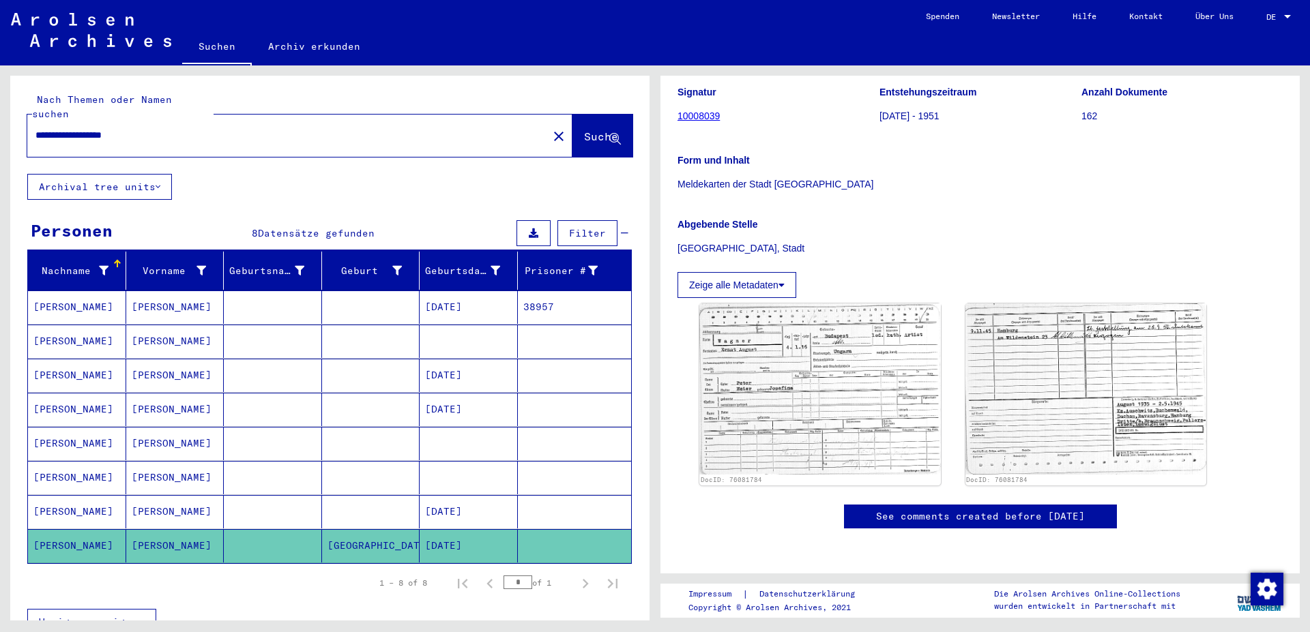
drag, startPoint x: 164, startPoint y: 121, endPoint x: 0, endPoint y: 120, distance: 163.7
click at [35, 128] on input "**********" at bounding box center [287, 135] width 504 height 14
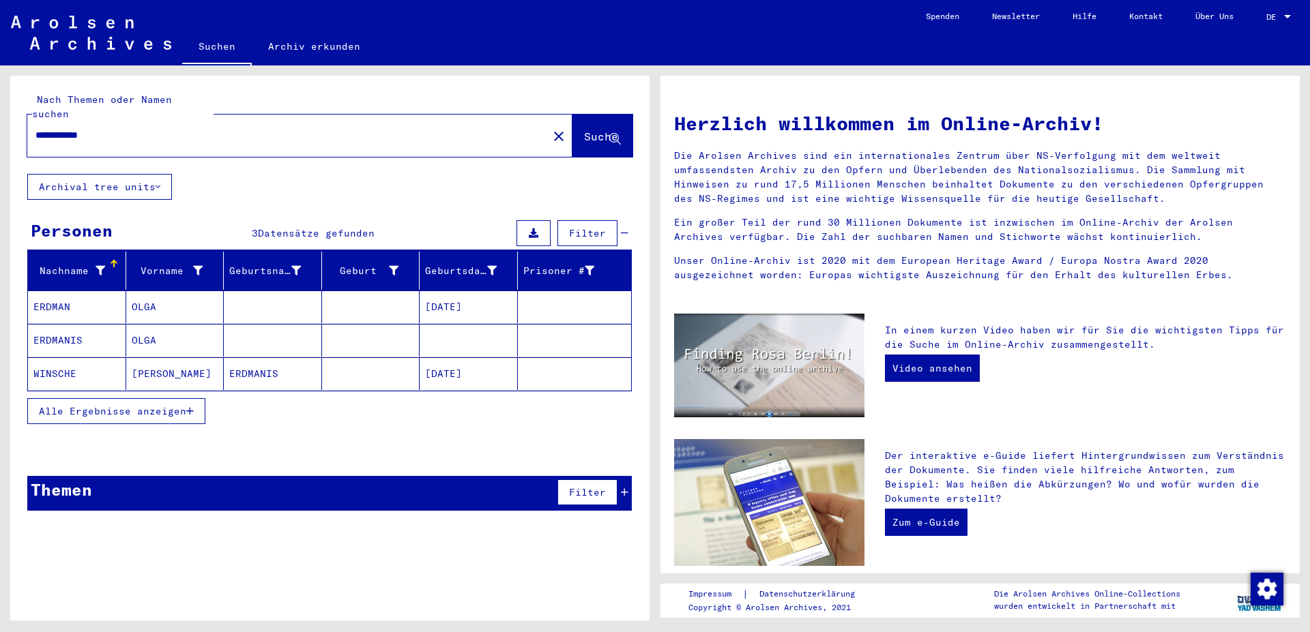
click at [55, 325] on mat-cell "ERDMANIS" at bounding box center [77, 340] width 98 height 33
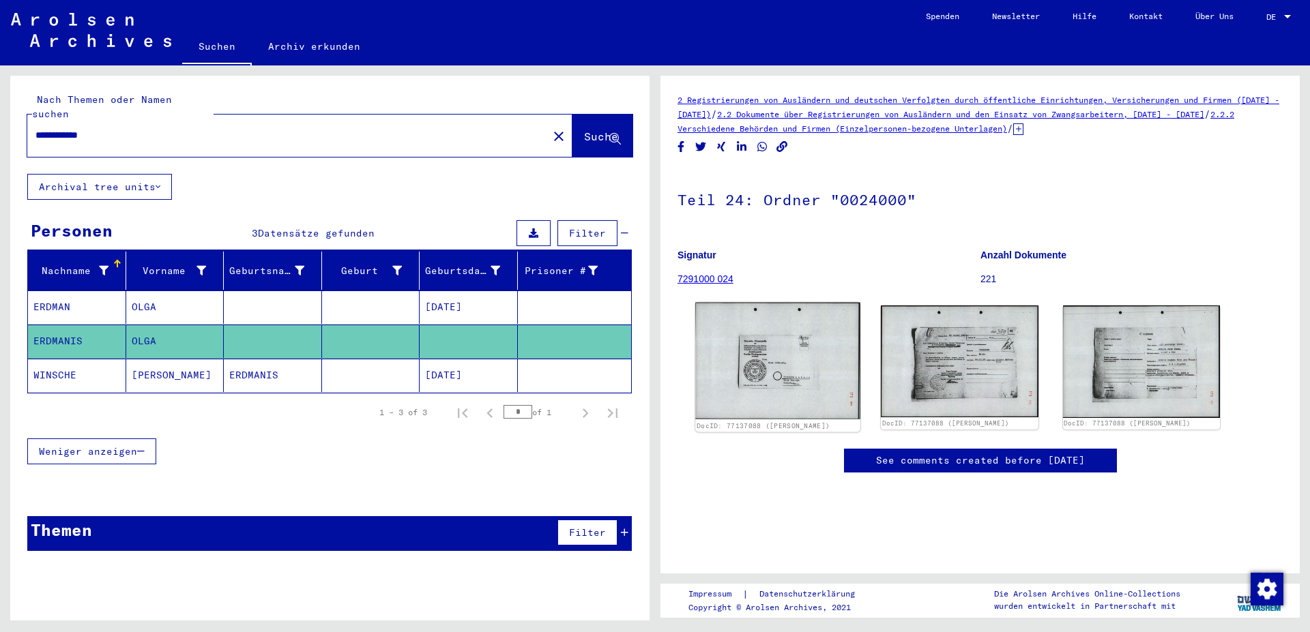
click at [778, 366] on img at bounding box center [777, 361] width 165 height 117
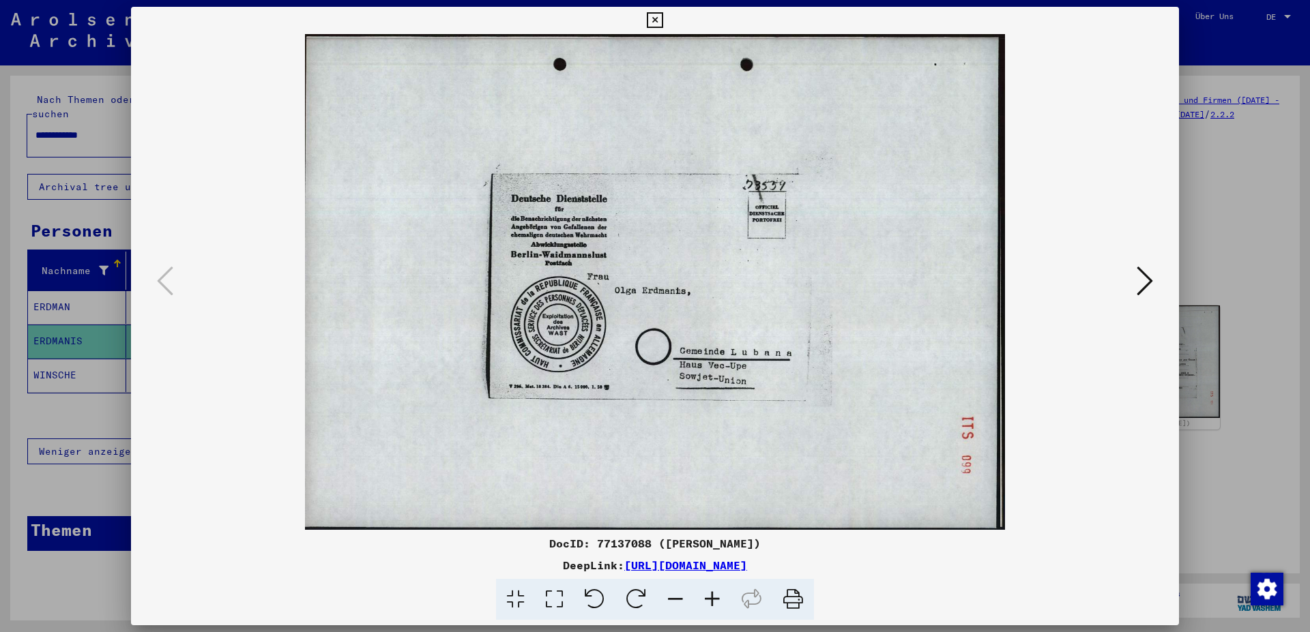
click at [1161, 280] on div at bounding box center [655, 282] width 1048 height 496
click at [1144, 283] on icon at bounding box center [1144, 281] width 16 height 33
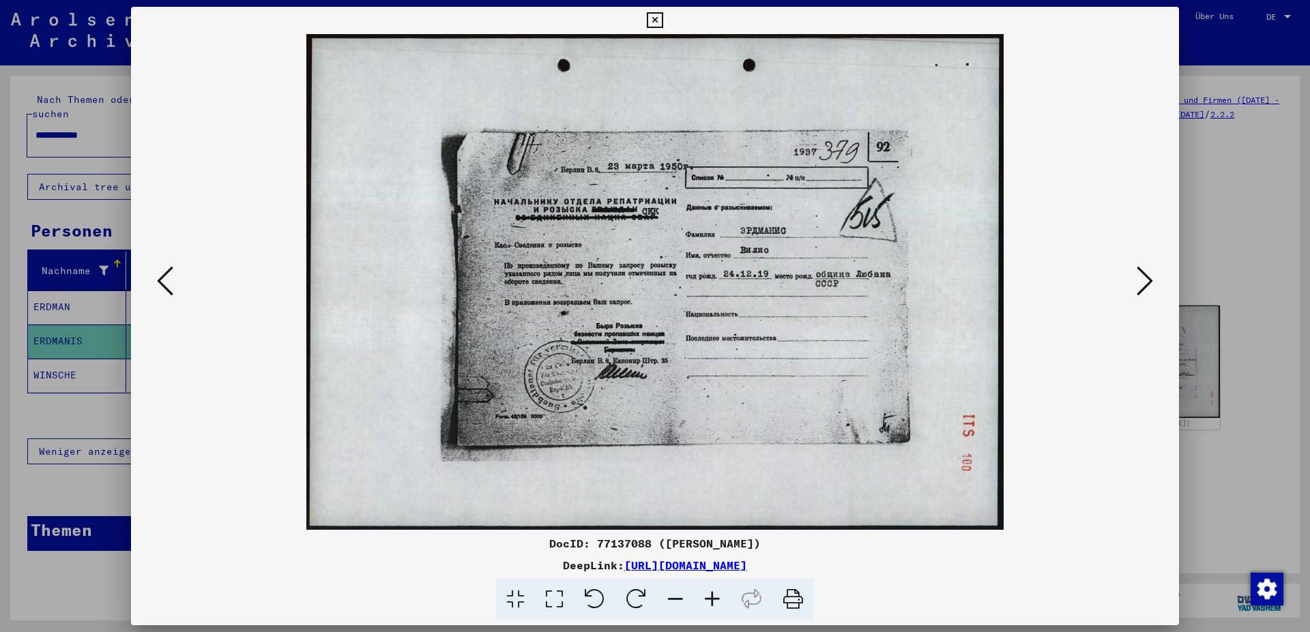
click at [1144, 283] on icon at bounding box center [1144, 281] width 16 height 33
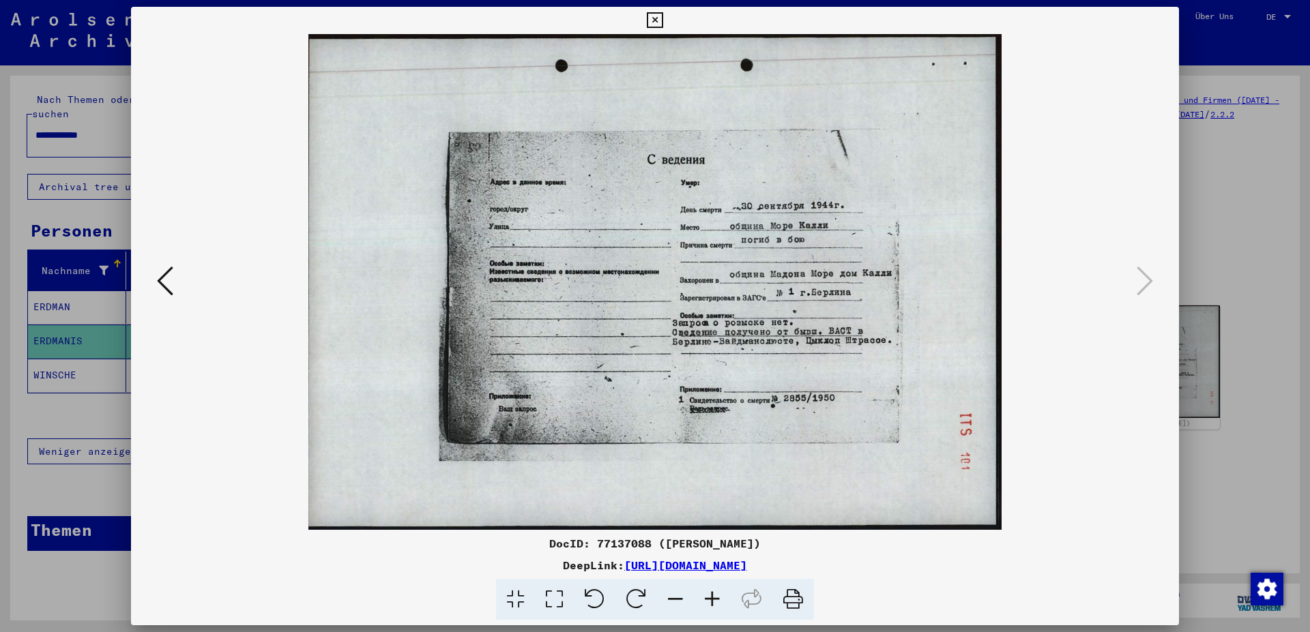
click at [662, 20] on icon at bounding box center [655, 20] width 16 height 16
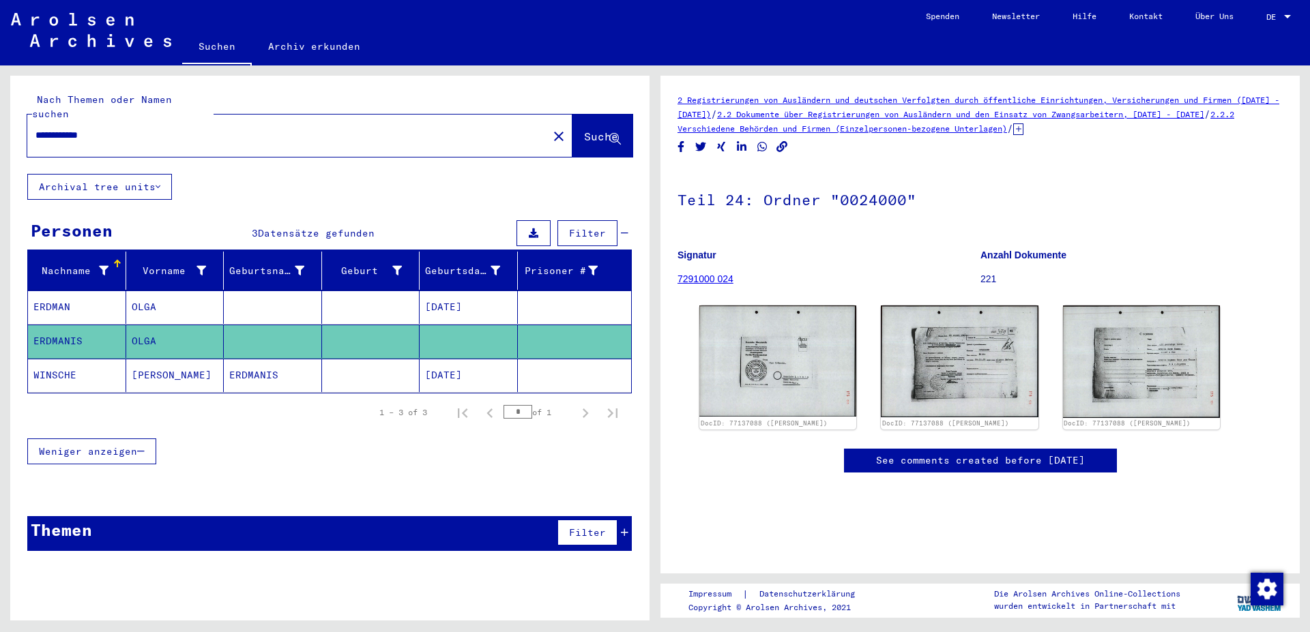
drag, startPoint x: 121, startPoint y: 121, endPoint x: 64, endPoint y: 123, distance: 57.3
click at [64, 128] on input "**********" at bounding box center [287, 135] width 504 height 14
type input "**********"
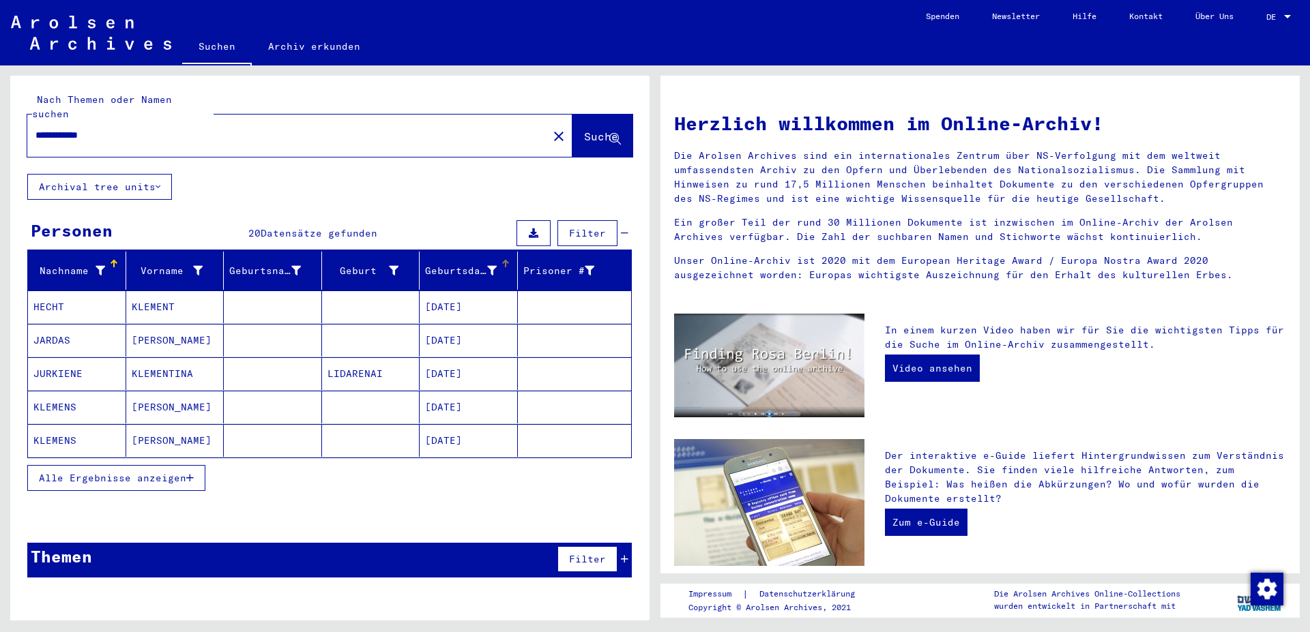
click at [491, 264] on div "Geburtsdatum" at bounding box center [461, 271] width 72 height 14
click at [178, 472] on span "Alle Ergebnisse anzeigen" at bounding box center [112, 478] width 147 height 12
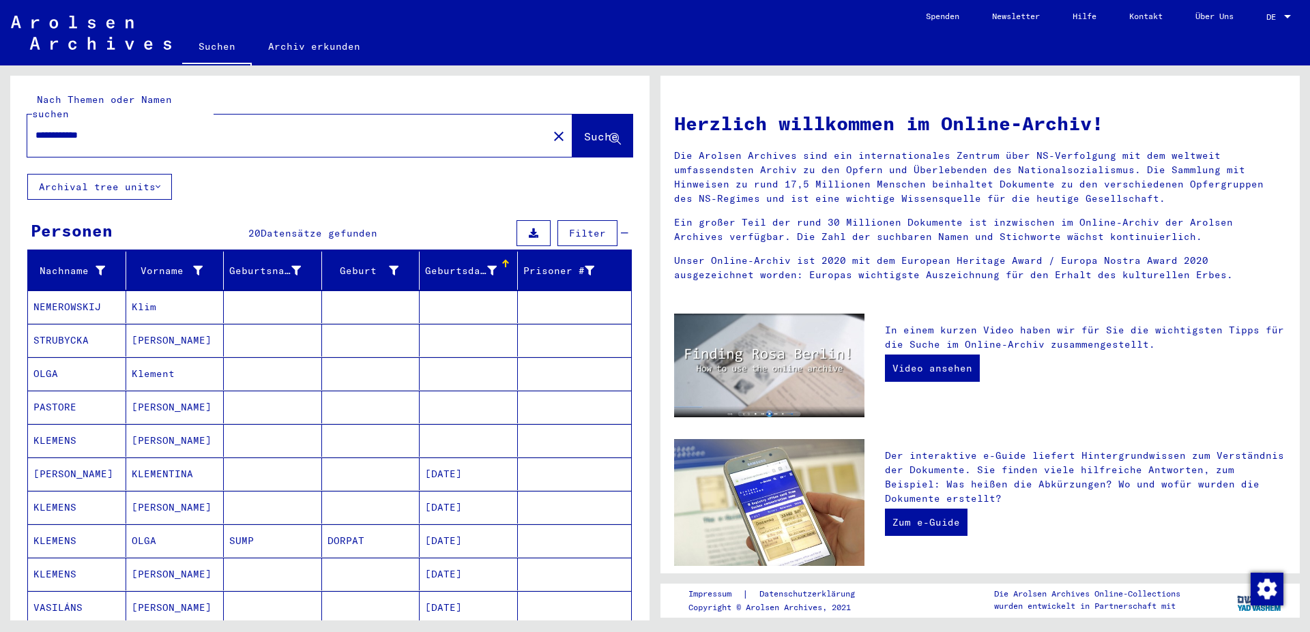
scroll to position [147, 0]
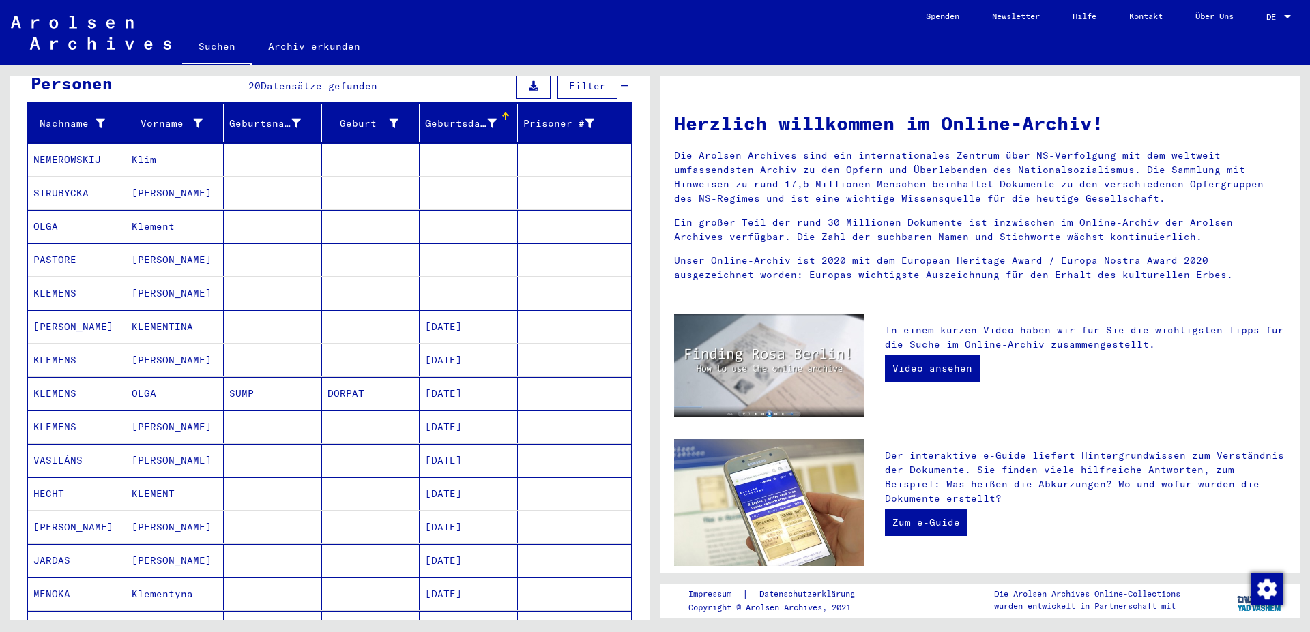
click at [53, 277] on mat-cell "KLEMENS" at bounding box center [77, 293] width 98 height 33
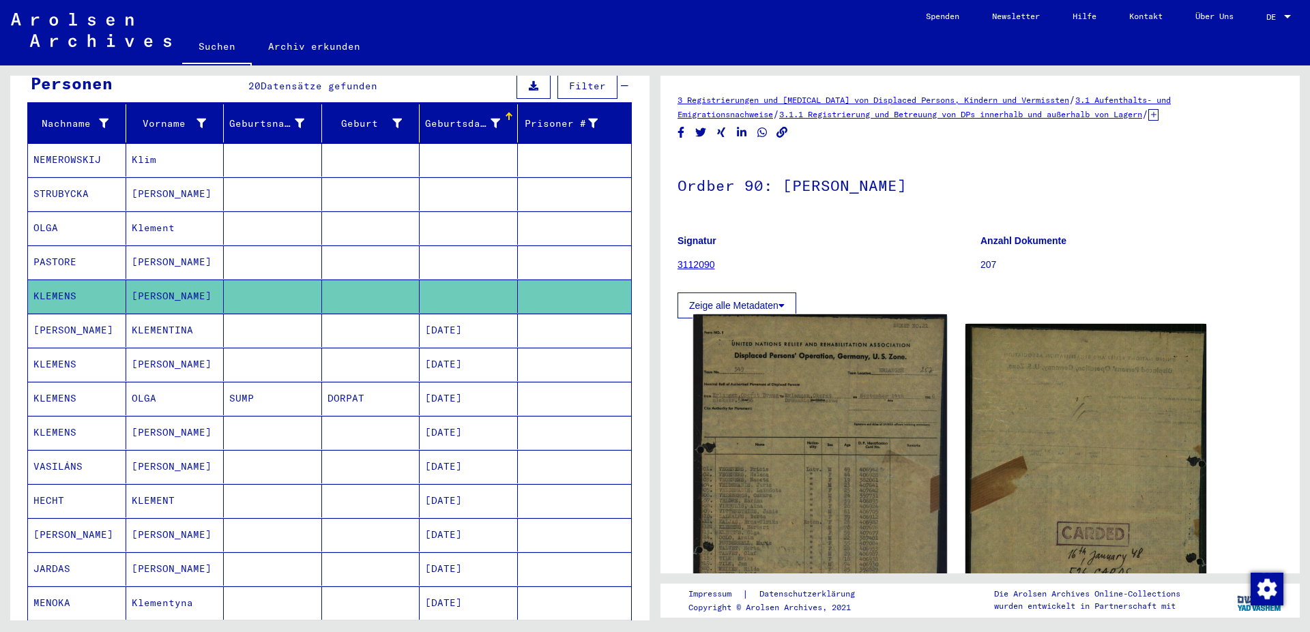
click at [833, 488] on img at bounding box center [819, 500] width 253 height 372
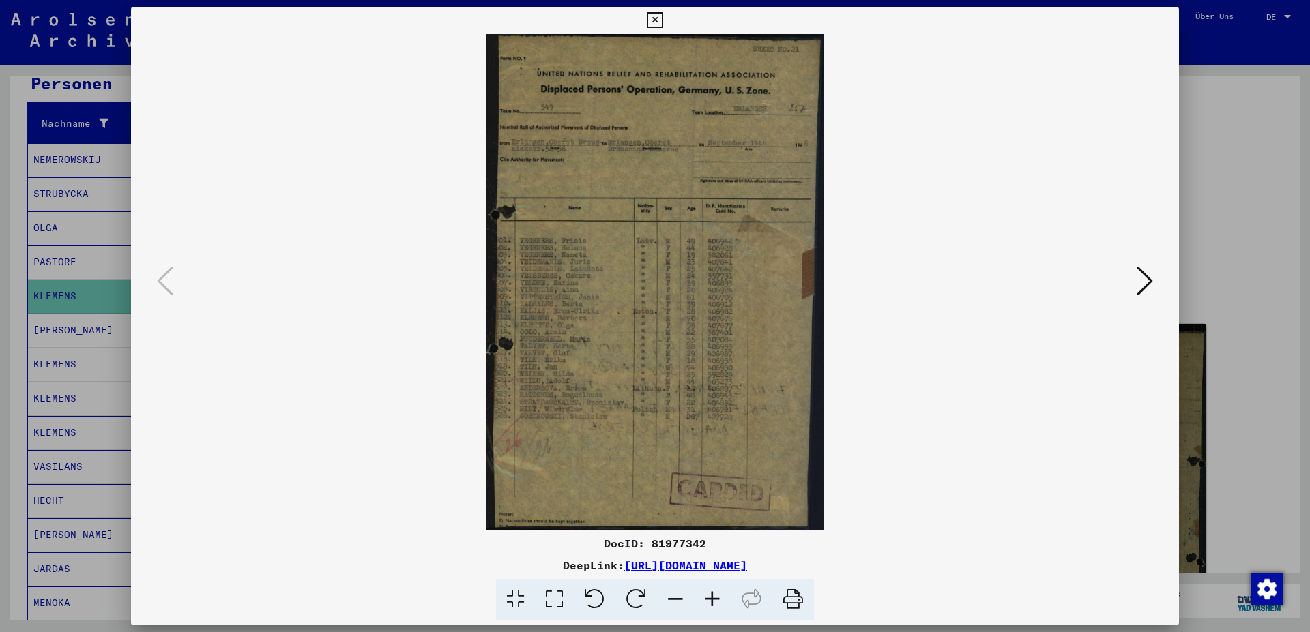
click at [1147, 286] on icon at bounding box center [1144, 281] width 16 height 33
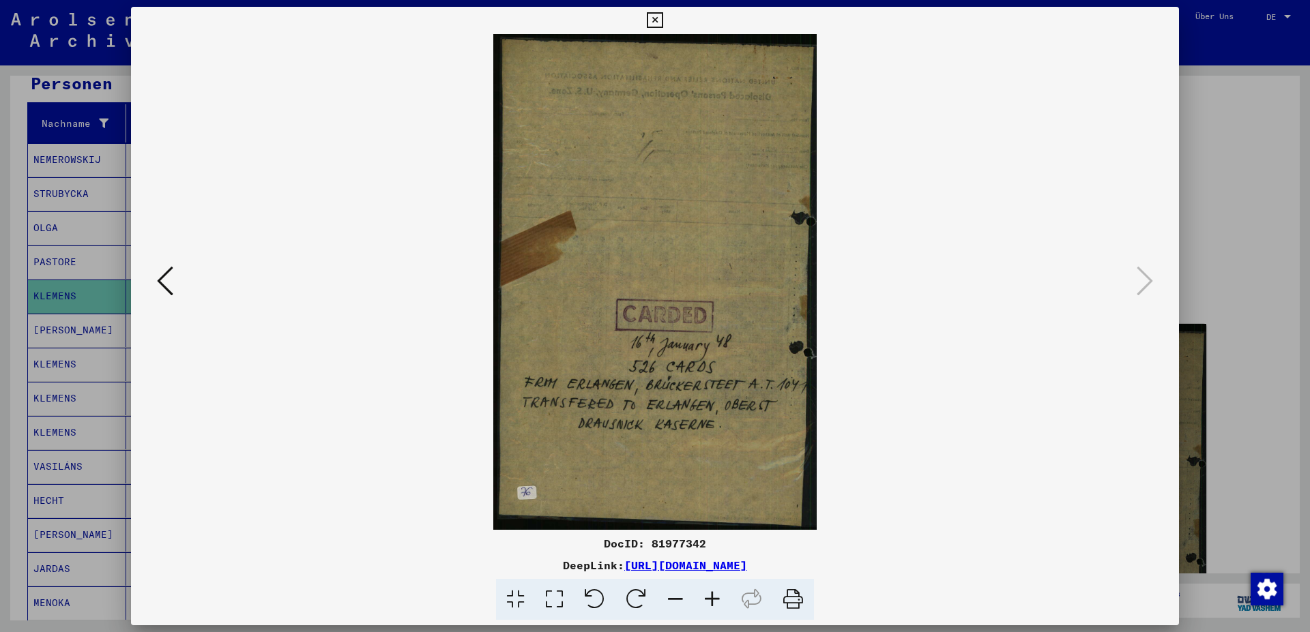
click at [662, 18] on icon at bounding box center [655, 20] width 16 height 16
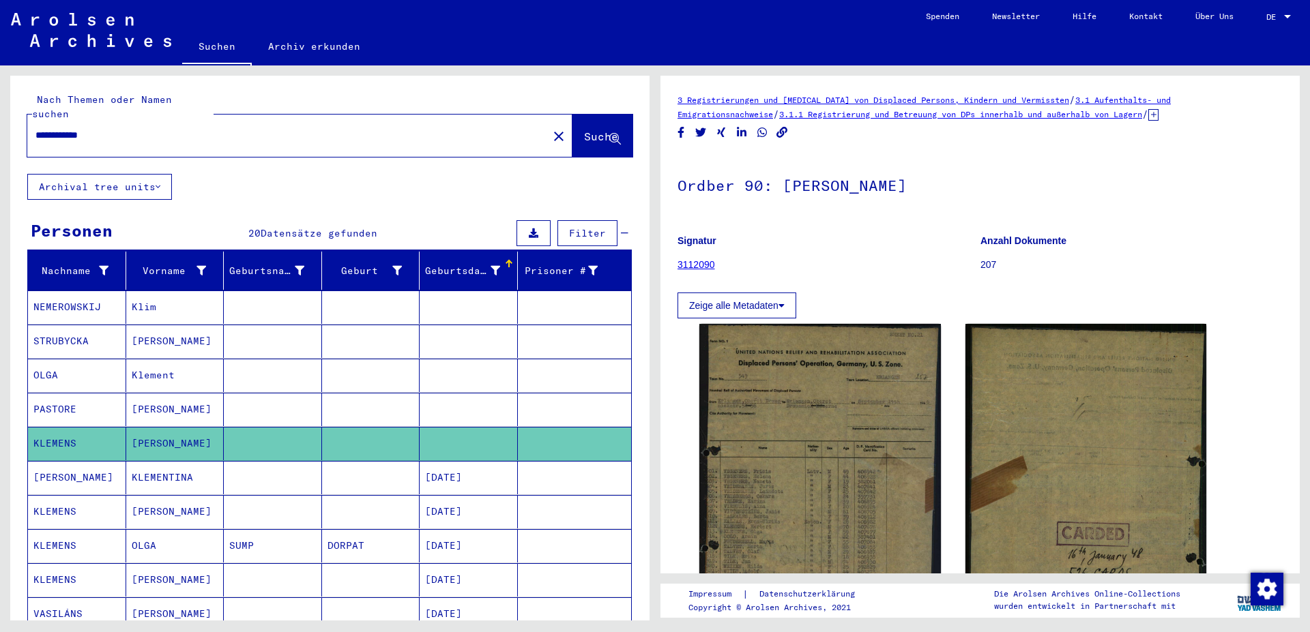
click at [1141, 10] on link "Kontakt" at bounding box center [1145, 16] width 66 height 33
